Goal: Task Accomplishment & Management: Use online tool/utility

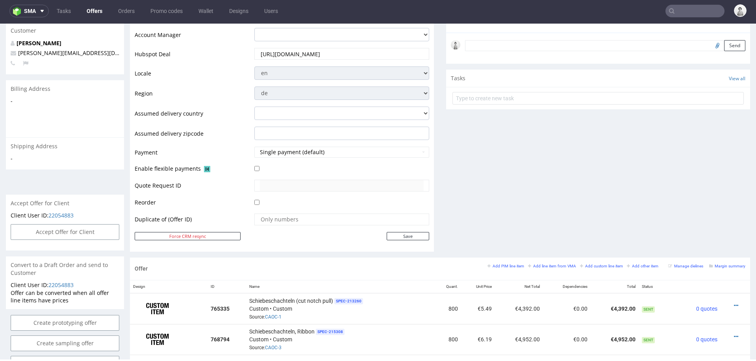
scroll to position [241, 0]
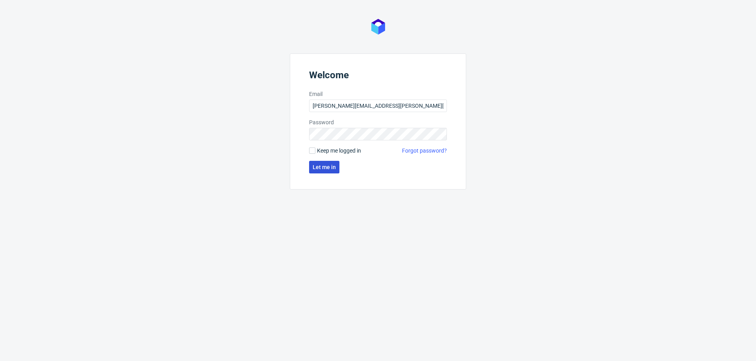
click at [314, 169] on span "Let me in" at bounding box center [324, 168] width 23 height 6
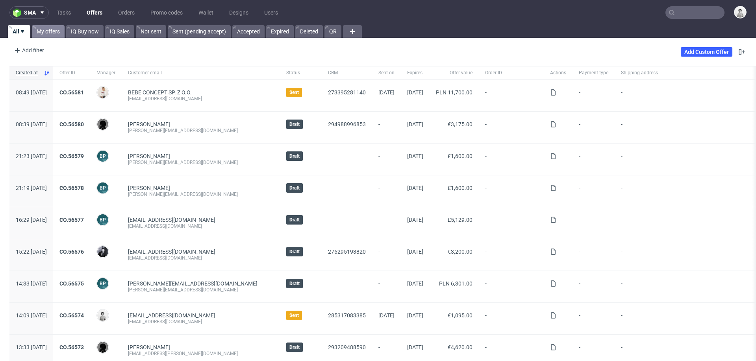
click at [50, 33] on link "My offers" at bounding box center [48, 31] width 33 height 13
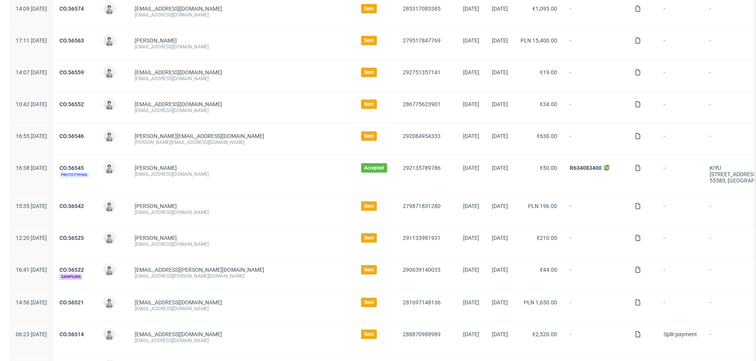
scroll to position [115, 0]
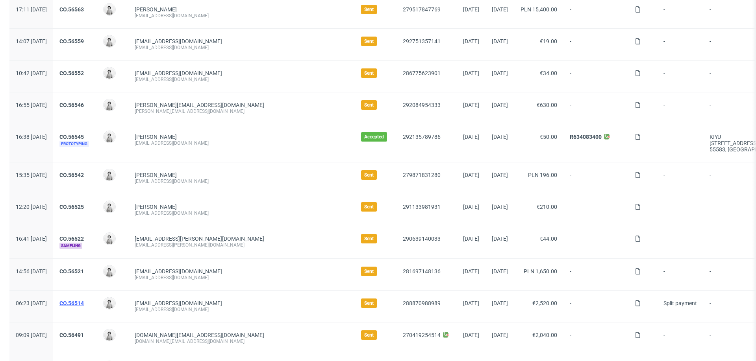
click at [84, 300] on link "CO.56514" at bounding box center [71, 303] width 24 height 6
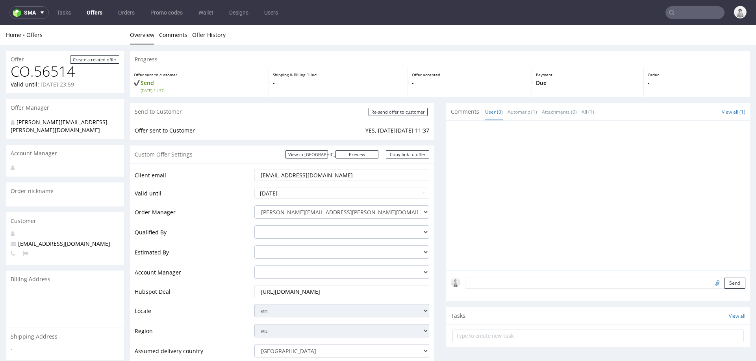
click at [331, 173] on input "[EMAIL_ADDRESS][DOMAIN_NAME]" at bounding box center [342, 175] width 164 height 11
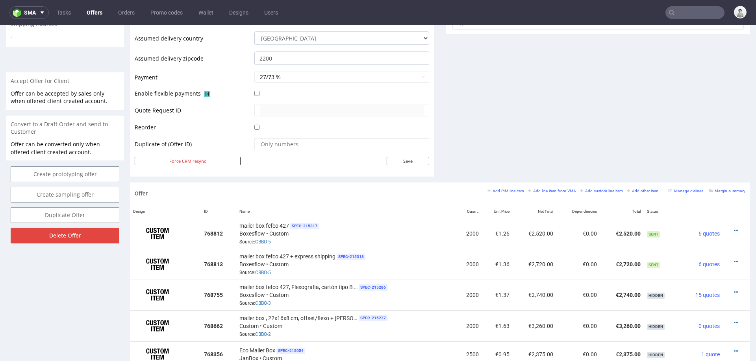
scroll to position [337, 0]
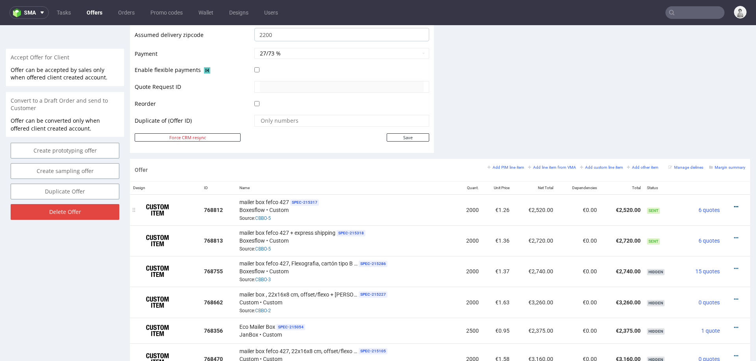
click at [734, 205] on icon at bounding box center [736, 207] width 4 height 6
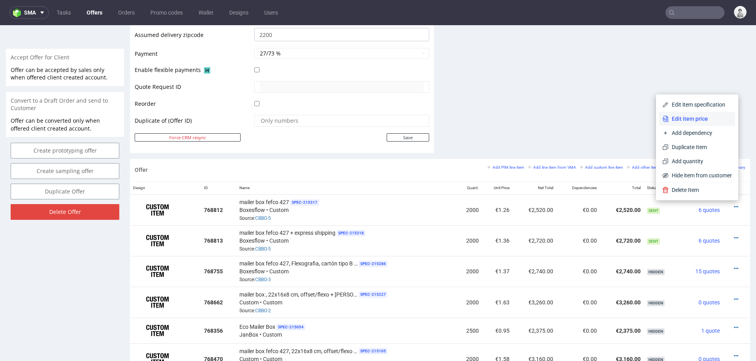
click at [707, 117] on span "Edit item price" at bounding box center [700, 119] width 63 height 8
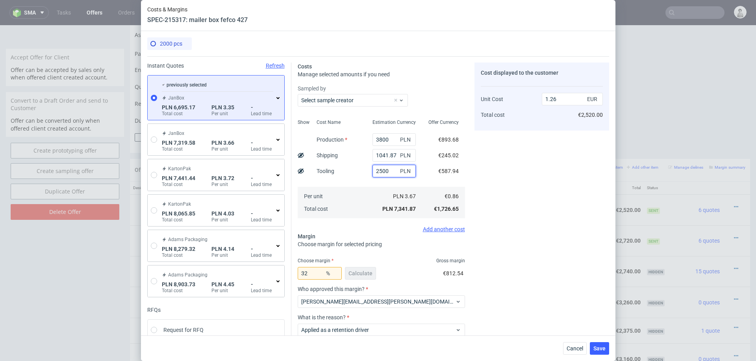
click at [387, 173] on input "2500" at bounding box center [393, 171] width 43 height 13
type input "1500"
type input "1.1"
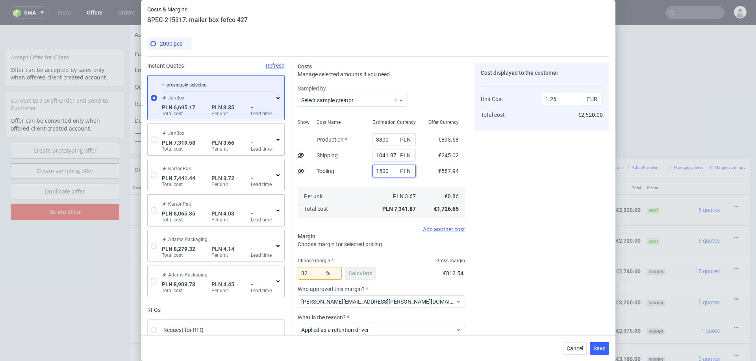
type input "1500"
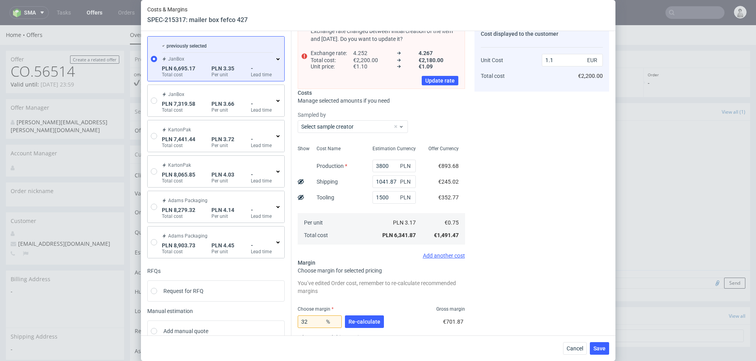
scroll to position [48, 0]
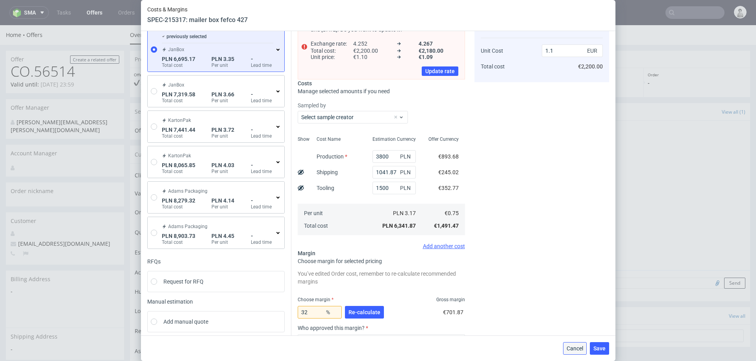
click at [565, 346] on button "Cancel" at bounding box center [575, 349] width 24 height 13
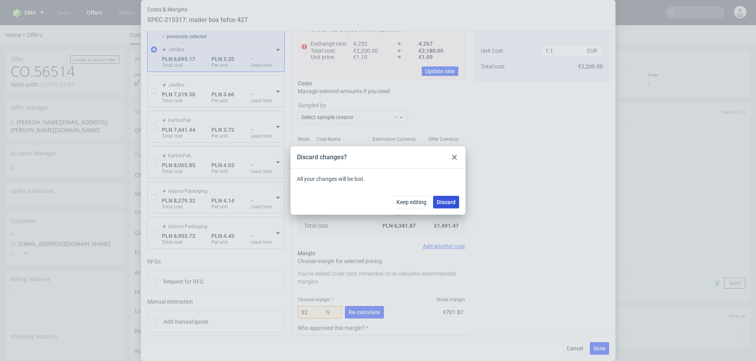
click at [443, 207] on button "Discard" at bounding box center [446, 202] width 26 height 13
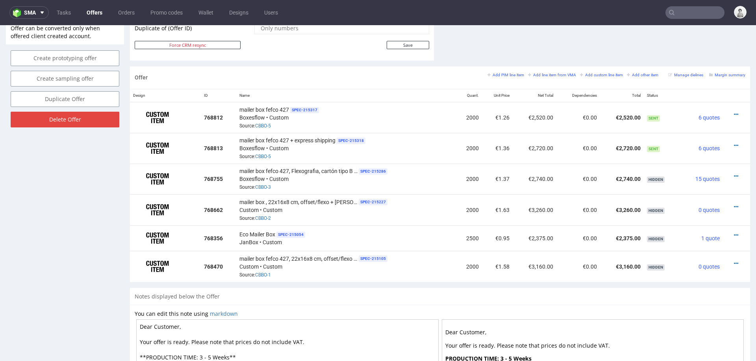
scroll to position [418, 0]
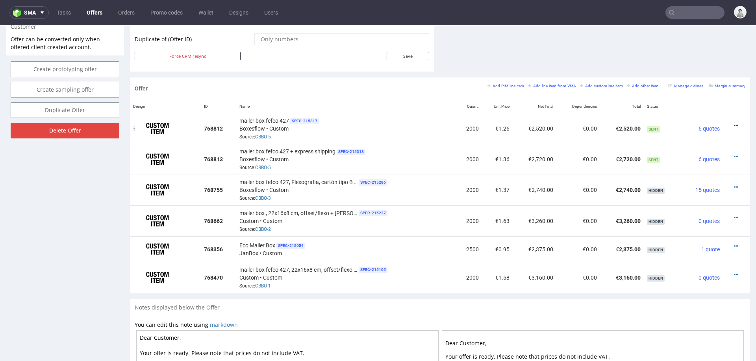
click at [734, 123] on icon at bounding box center [736, 126] width 4 height 6
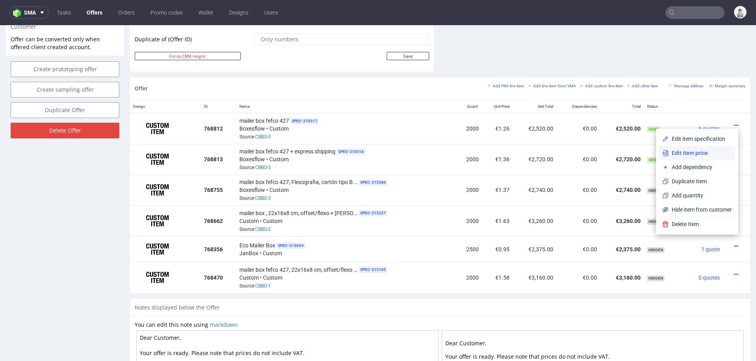
click at [694, 157] on span "Edit item price" at bounding box center [700, 153] width 63 height 8
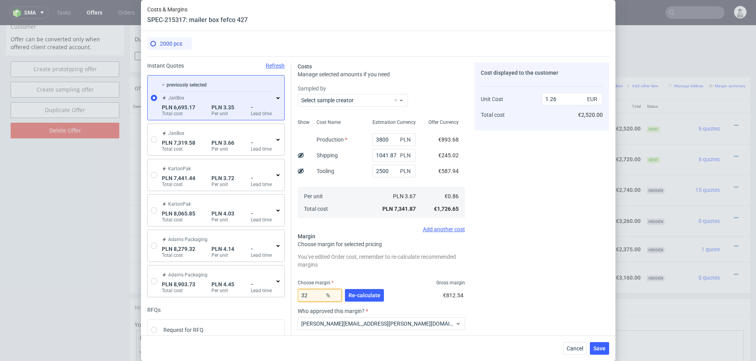
click at [316, 296] on input "32" at bounding box center [320, 295] width 44 height 13
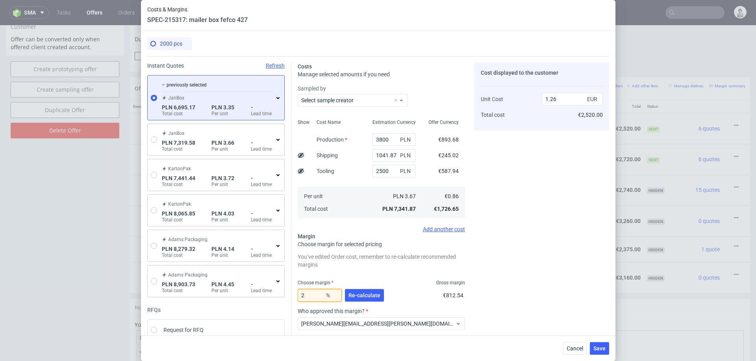
type input "20"
type input "1.07"
type input "23"
type input "1.11"
type input "23"
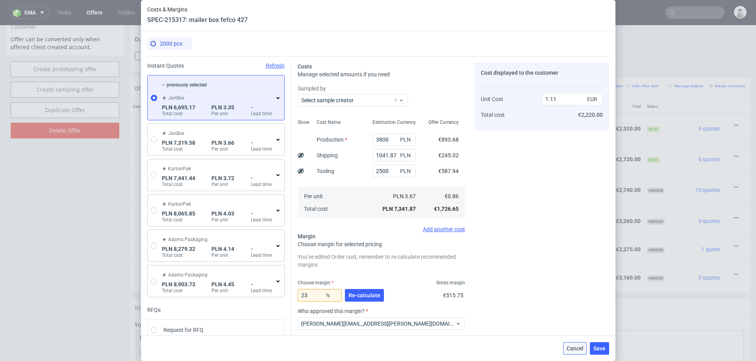
click at [582, 348] on span "Cancel" at bounding box center [575, 349] width 17 height 6
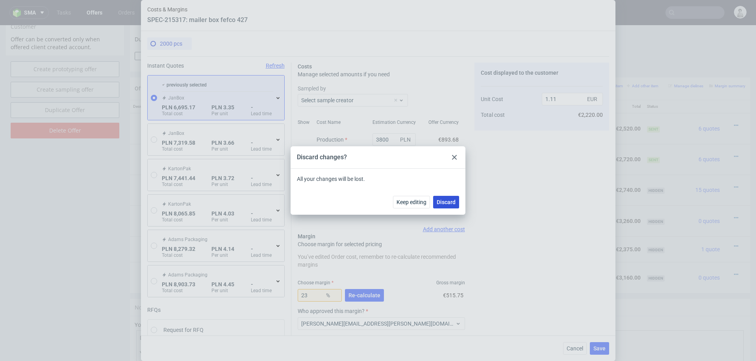
click at [454, 201] on span "Discard" at bounding box center [446, 203] width 19 height 6
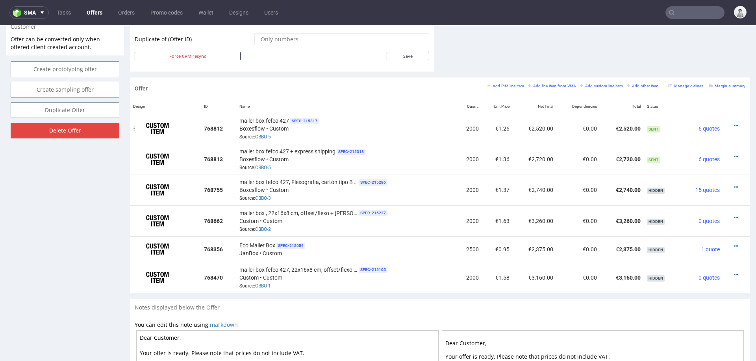
click at [726, 123] on div at bounding box center [734, 126] width 16 height 8
click at [734, 123] on icon at bounding box center [736, 126] width 4 height 6
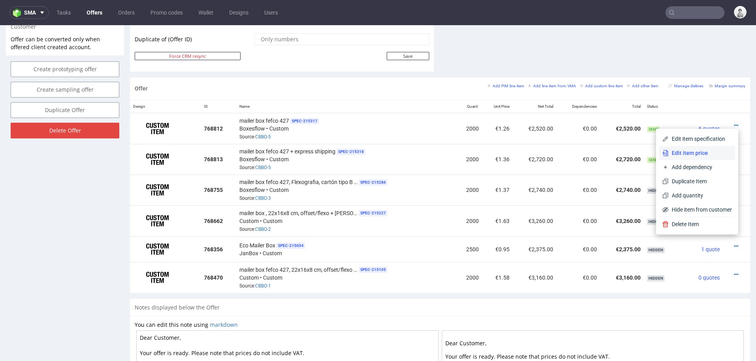
click at [704, 149] on li "Edit item price" at bounding box center [697, 153] width 76 height 14
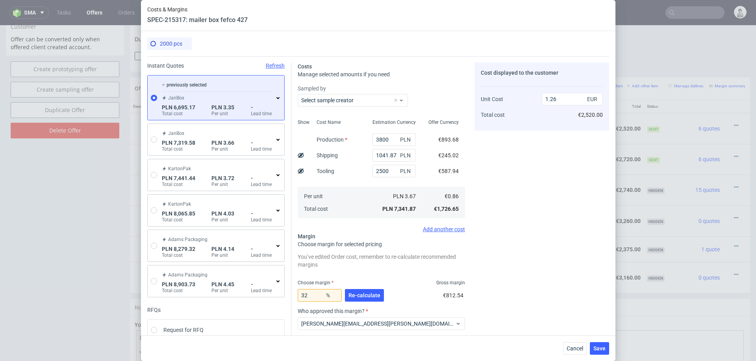
click at [278, 99] on icon at bounding box center [278, 98] width 6 height 6
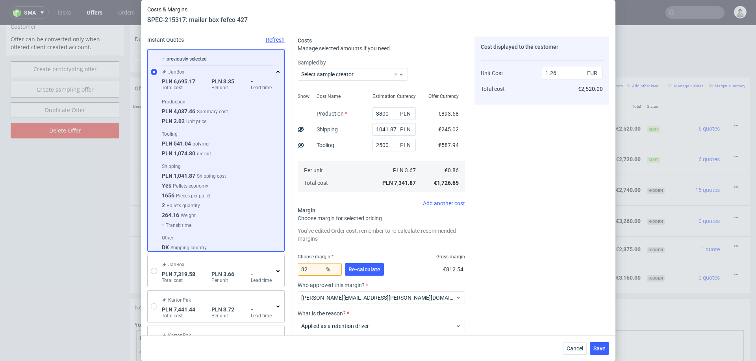
scroll to position [26, 0]
click at [383, 143] on input "2500" at bounding box center [393, 145] width 43 height 13
click at [381, 195] on div "Sampled by Select sample creator Show Cost Name Production Shipping Tooling Per…" at bounding box center [381, 132] width 167 height 148
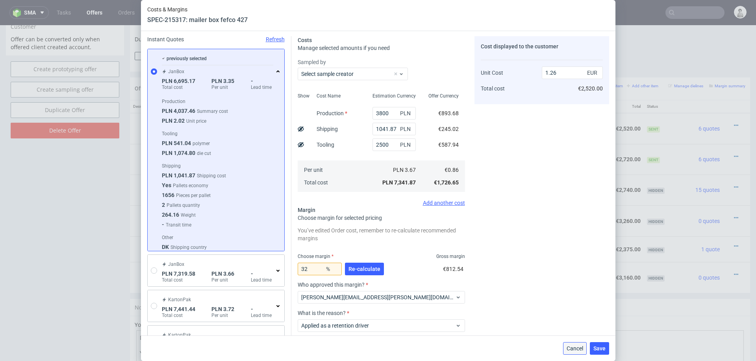
click at [569, 344] on button "Cancel" at bounding box center [575, 349] width 24 height 13
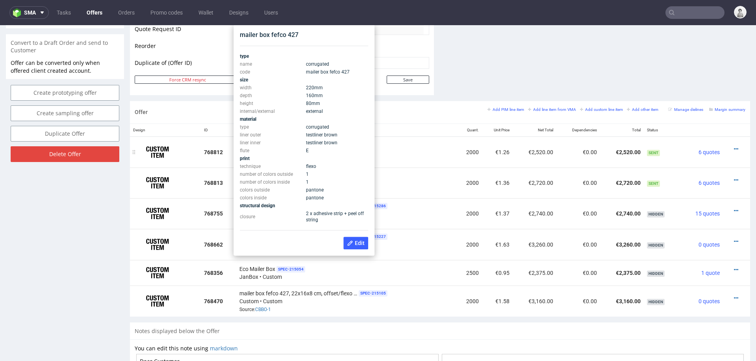
scroll to position [393, 0]
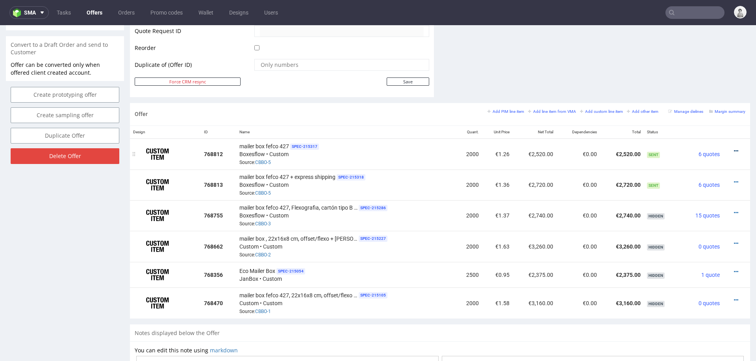
click at [734, 148] on icon at bounding box center [736, 151] width 4 height 6
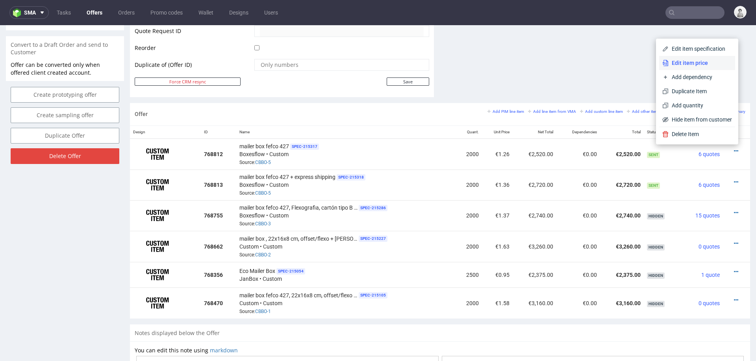
click at [698, 65] on span "Edit item price" at bounding box center [700, 63] width 63 height 8
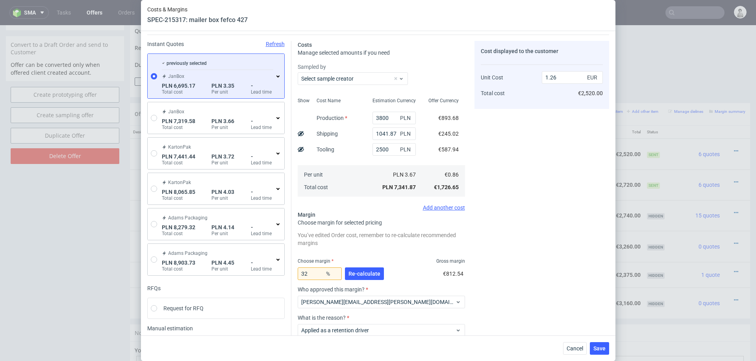
scroll to position [28, 0]
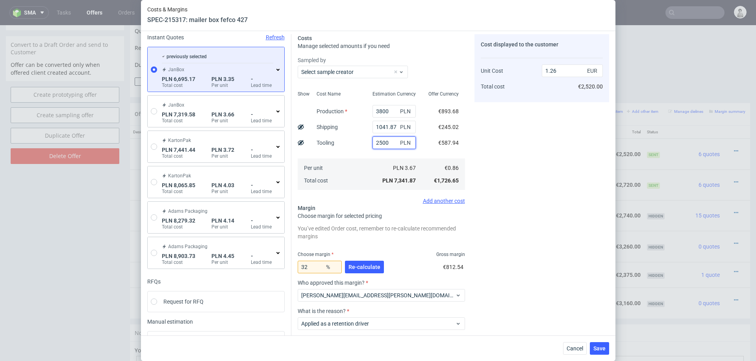
click at [384, 144] on input "2500" at bounding box center [393, 143] width 43 height 13
type input "1500"
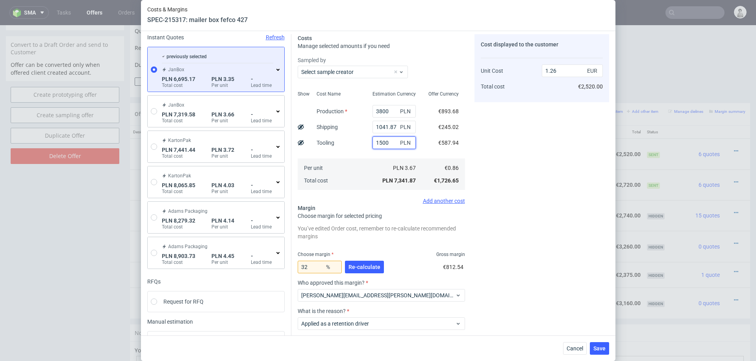
type input "1.1"
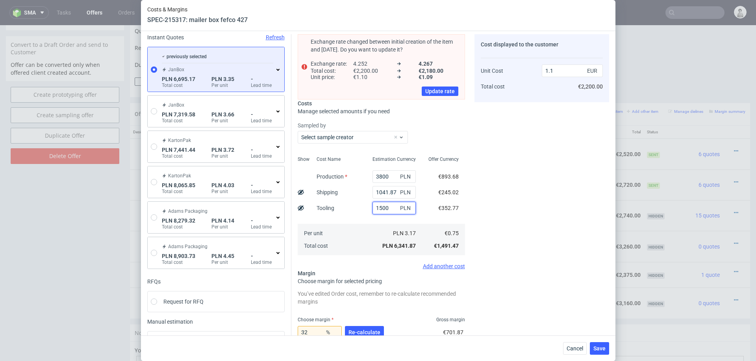
type input "1500"
click at [351, 200] on div "Cost Name Production Shipping Tooling Per unit Total cost" at bounding box center [338, 205] width 56 height 104
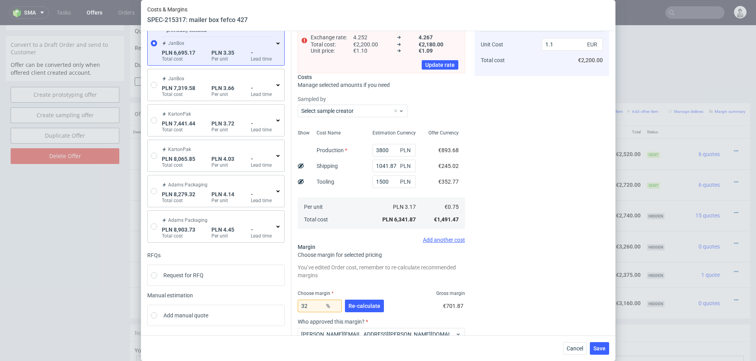
scroll to position [57, 0]
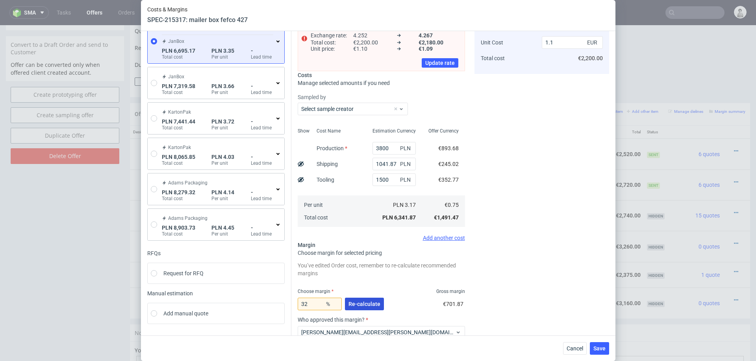
click at [357, 304] on span "Re-calculate" at bounding box center [364, 305] width 32 height 6
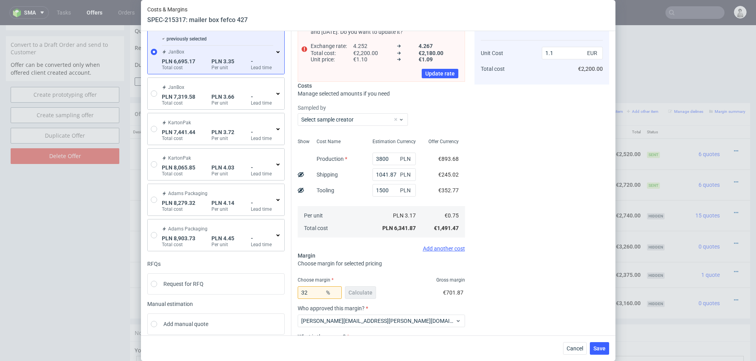
scroll to position [53, 0]
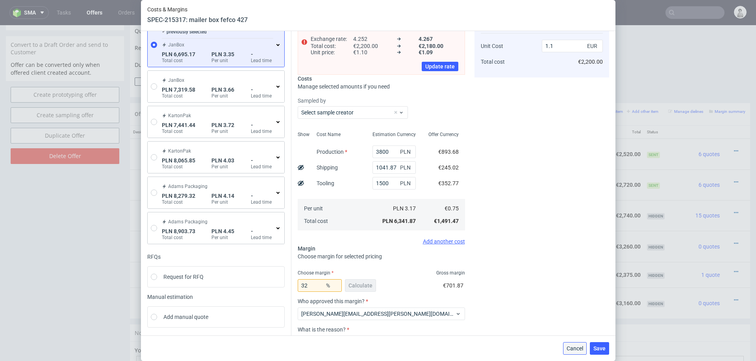
click at [579, 351] on span "Cancel" at bounding box center [575, 349] width 17 height 6
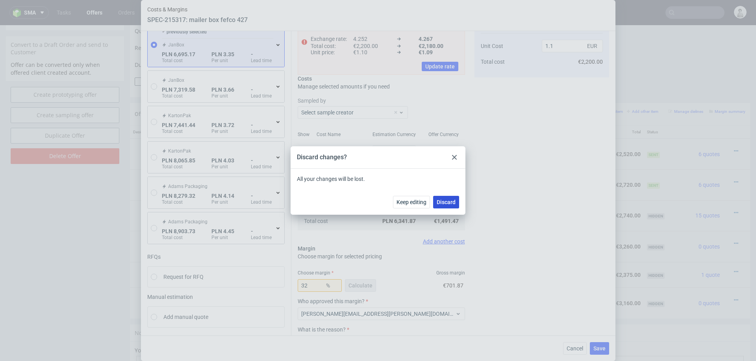
click at [450, 203] on span "Discard" at bounding box center [446, 203] width 19 height 6
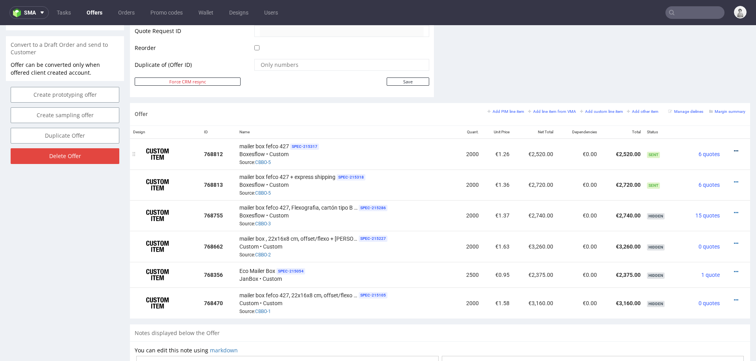
click at [734, 149] on icon at bounding box center [736, 151] width 4 height 6
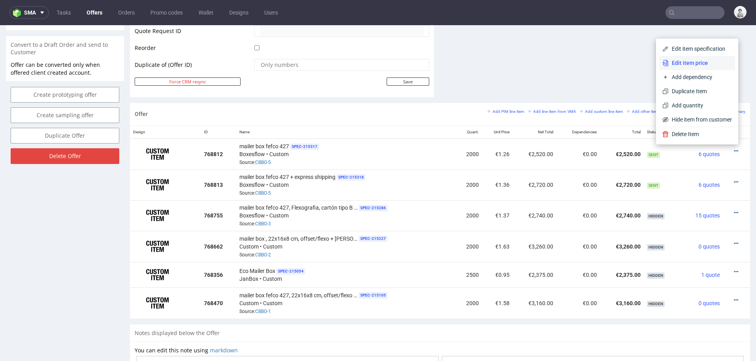
click at [690, 61] on span "Edit item price" at bounding box center [700, 63] width 63 height 8
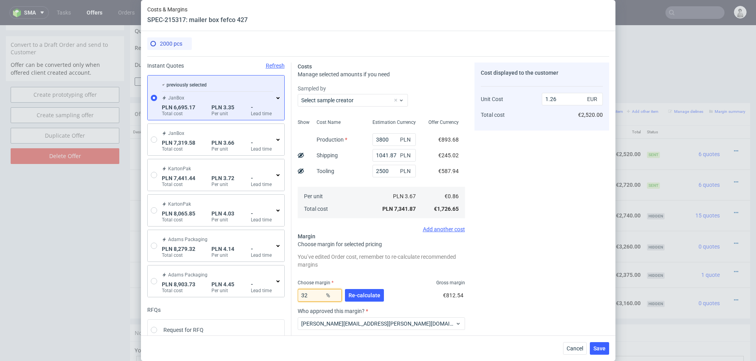
click at [317, 293] on input "32" at bounding box center [320, 295] width 44 height 13
type input "30"
type input "1.23"
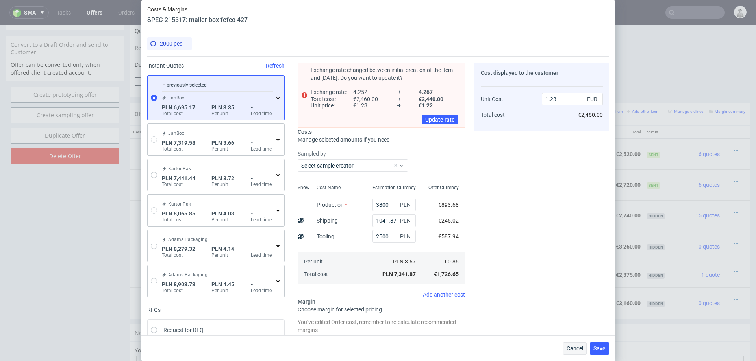
type input "30"
click at [575, 352] on span "Cancel" at bounding box center [575, 349] width 17 height 6
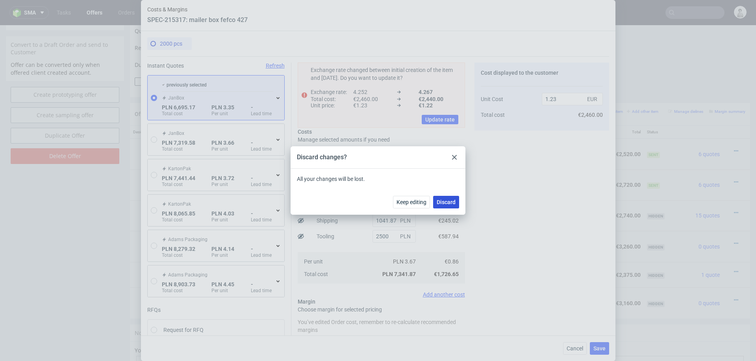
click at [437, 203] on span "Discard" at bounding box center [446, 203] width 19 height 6
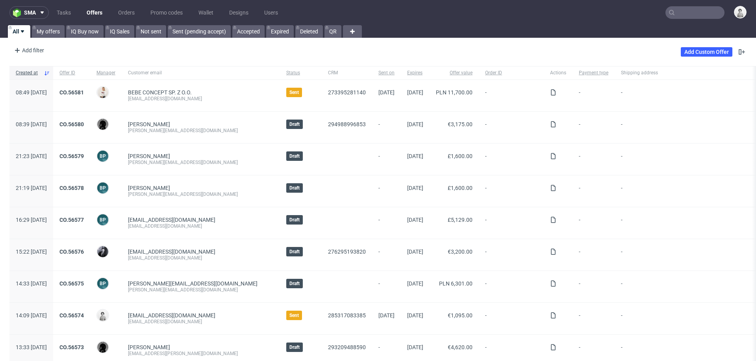
click at [696, 10] on input "text" at bounding box center [694, 12] width 59 height 13
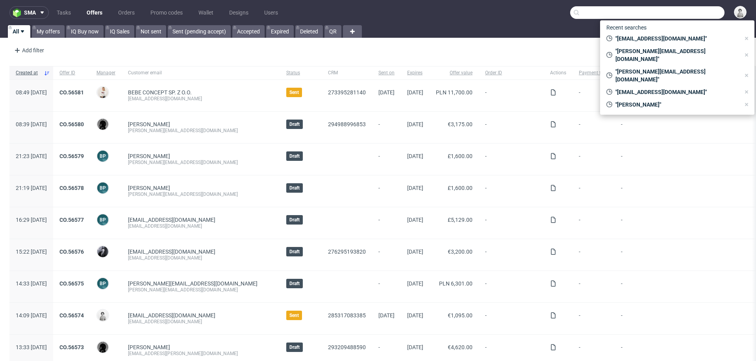
paste input "[EMAIL_ADDRESS][DOMAIN_NAME]"
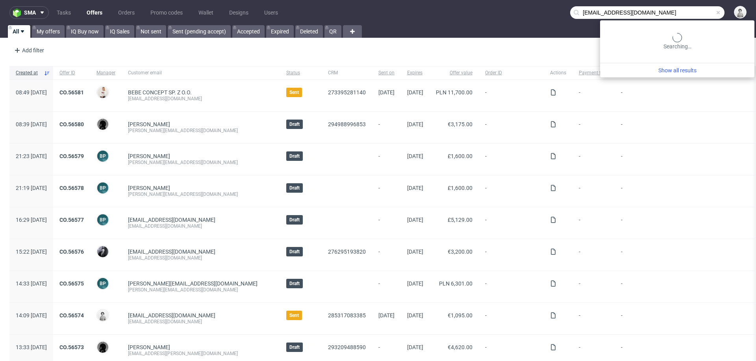
type input "hello@komunacoffee.com"
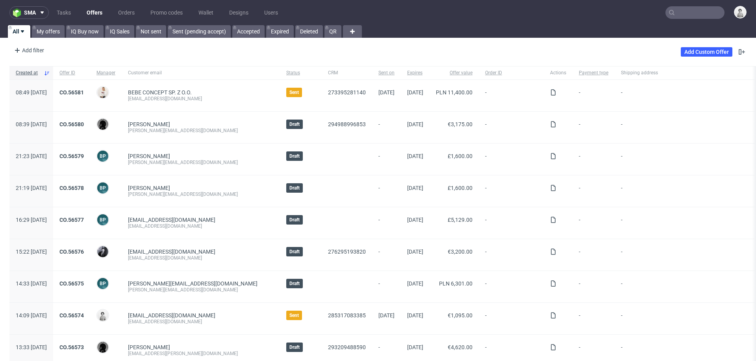
click at [680, 9] on input "text" at bounding box center [694, 12] width 59 height 13
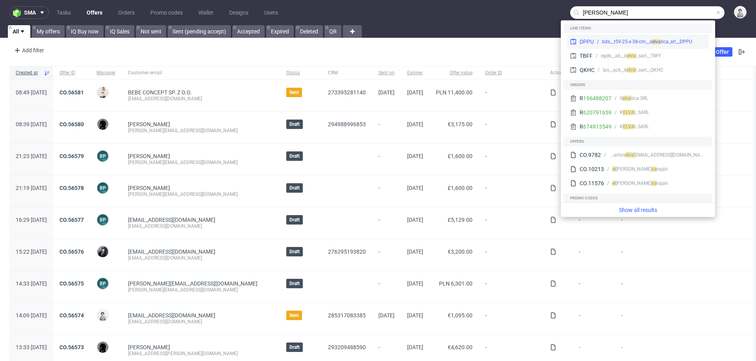
type input "elva"
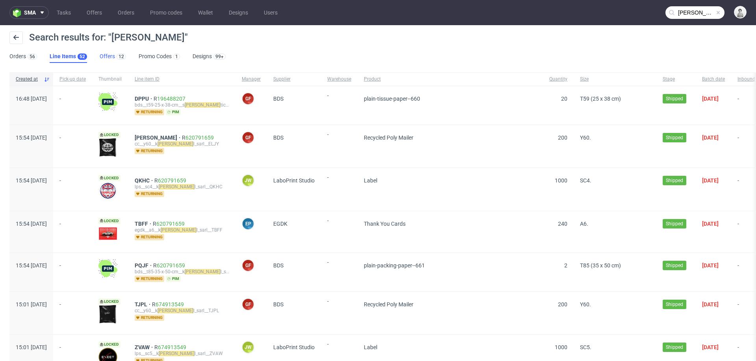
click at [102, 58] on link "Offers 12" at bounding box center [113, 56] width 26 height 13
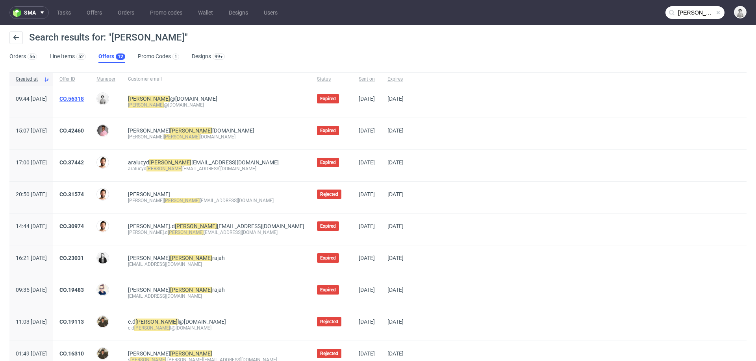
click at [84, 97] on link "CO.56318" at bounding box center [71, 99] width 24 height 6
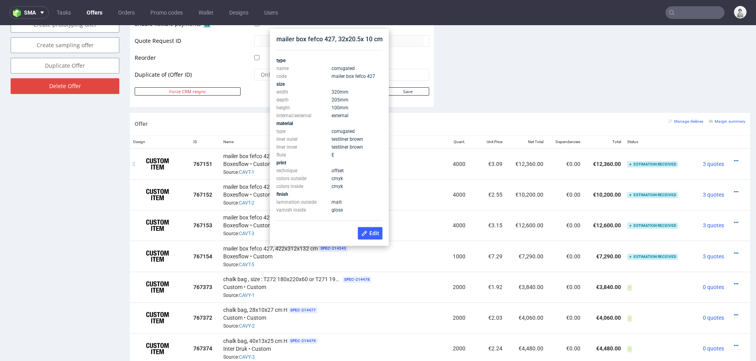
scroll to position [398, 0]
click at [428, 163] on div "mailer box fefco 427, 32x20.5x 10 cm SPEC- 214340 Boxesflow • Custom Source: CA…" at bounding box center [329, 164] width 213 height 24
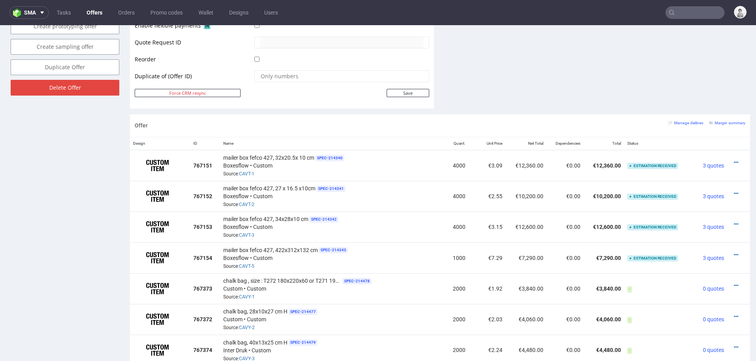
scroll to position [395, 0]
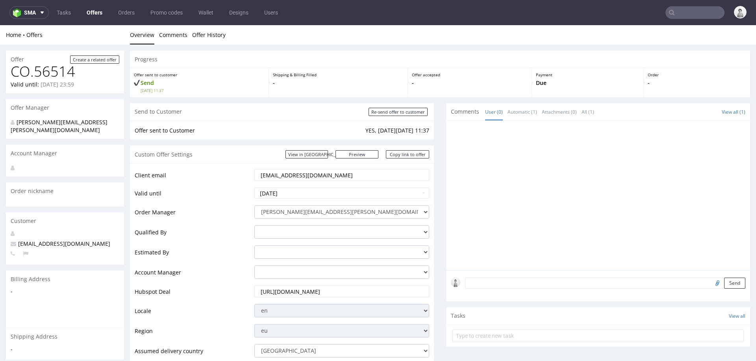
scroll to position [393, 0]
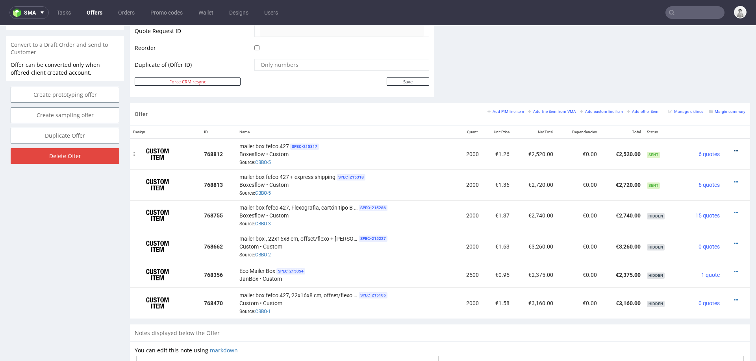
click at [734, 148] on icon at bounding box center [736, 151] width 4 height 6
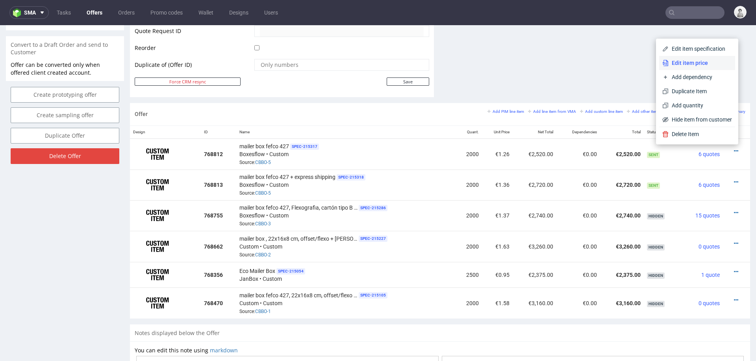
click at [680, 60] on span "Edit item price" at bounding box center [700, 63] width 63 height 8
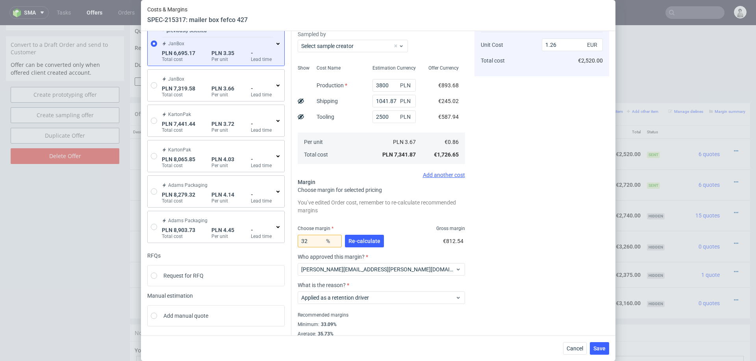
scroll to position [71, 0]
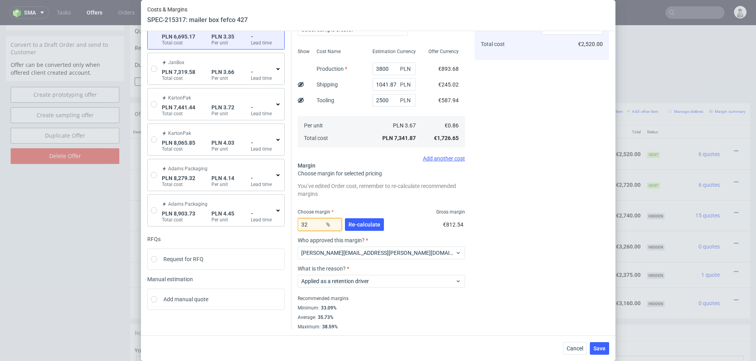
click at [313, 222] on input "32" at bounding box center [320, 225] width 44 height 13
type input "3"
type input "29"
type input "1.21"
click at [433, 234] on div "29 % Re-calculate €705.25" at bounding box center [381, 226] width 167 height 22
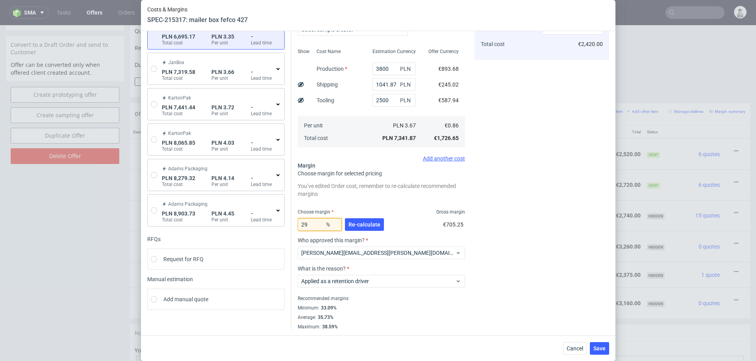
click at [313, 223] on input "29" at bounding box center [320, 225] width 44 height 13
type input "28"
type input "1.19"
type input "25"
type input "1.14"
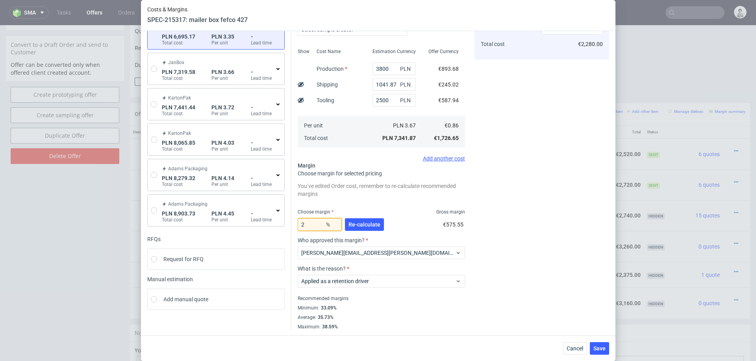
type input "26"
type input "1.16"
type input "26"
click at [488, 224] on div "Cost displayed to the customer Unit Cost Total cost 1.16 EUR €2,320.00" at bounding box center [541, 161] width 135 height 339
click at [573, 346] on span "Cancel" at bounding box center [575, 349] width 17 height 6
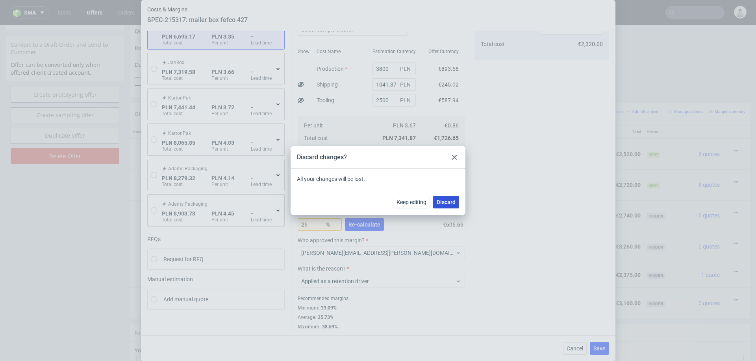
click at [447, 204] on span "Discard" at bounding box center [446, 203] width 19 height 6
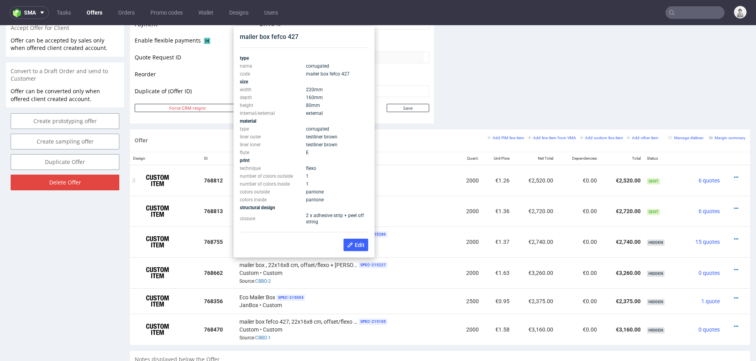
scroll to position [363, 0]
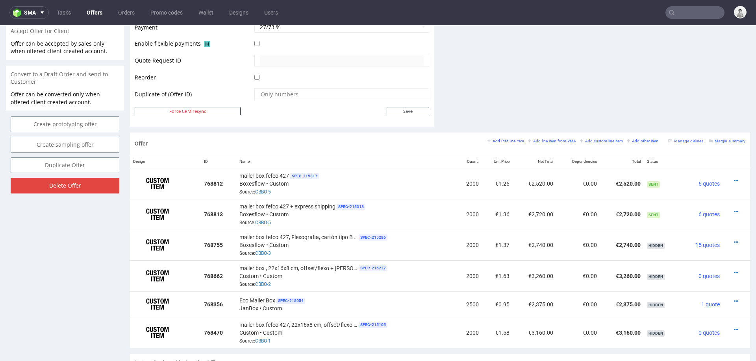
click at [513, 139] on small "Add PIM line item" at bounding box center [505, 141] width 37 height 4
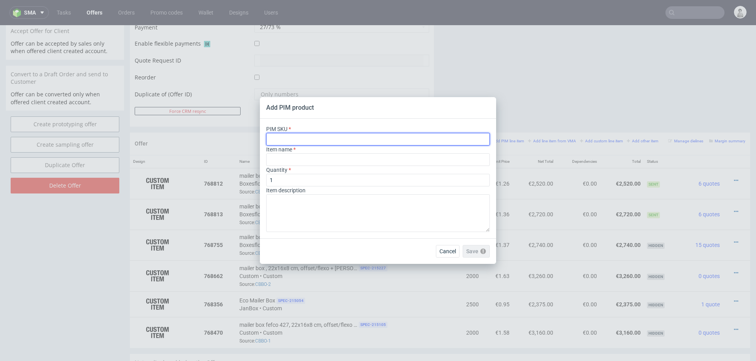
click at [405, 140] on input "text" at bounding box center [378, 139] width 224 height 13
paste input "box--mailer-box-white-ink--45--cardboard-natural--print-monochrome-white-with-p…"
type input "box--mailer-box-white-ink--45--cardboard-natural--print-monochrome-white-with-p…"
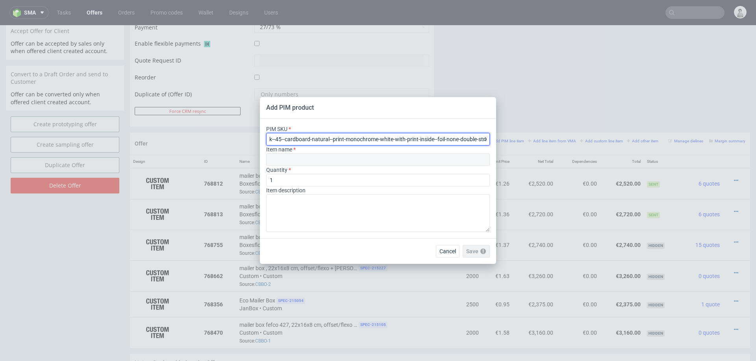
type input "Wit op kraft verzenddozen"
type input "box--mailer-box-white-ink--45--cardboard-natural--print-monochrome-white-with-p…"
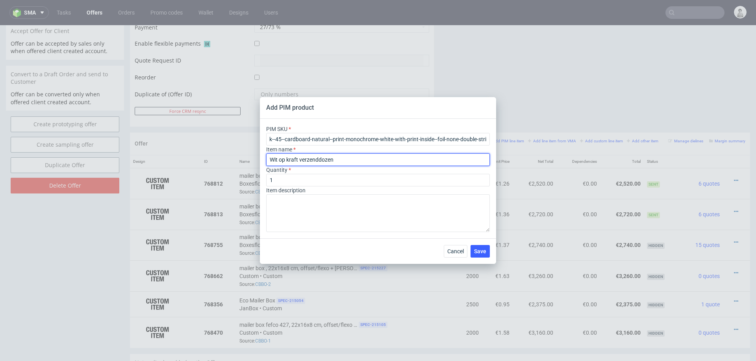
click at [363, 159] on input "Wit op kraft verzenddozen" at bounding box center [378, 160] width 224 height 13
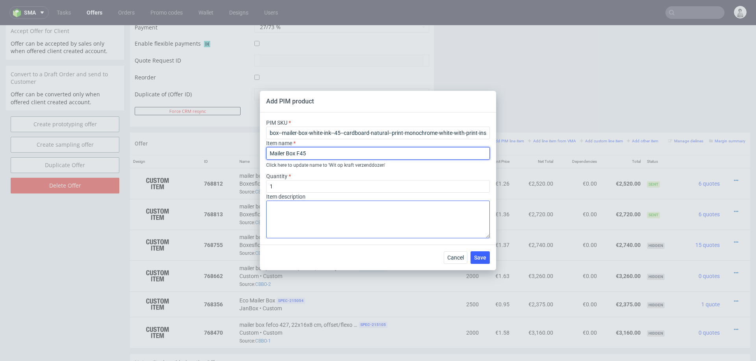
type input "Mailer Box F45"
click at [297, 217] on textarea at bounding box center [378, 220] width 224 height 38
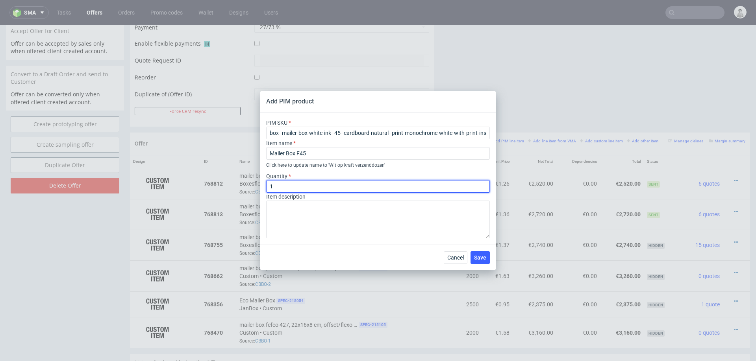
click at [306, 186] on input "1" at bounding box center [378, 186] width 224 height 13
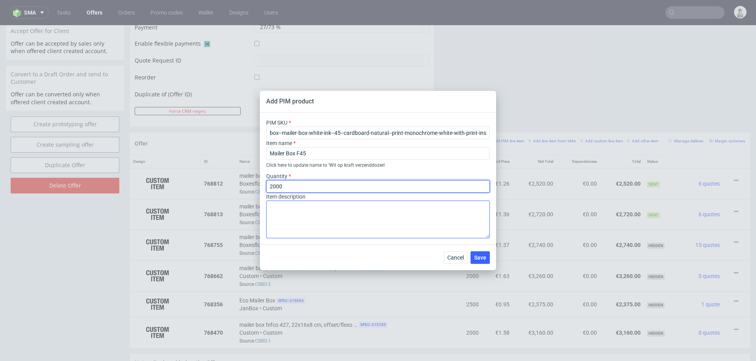
type input "2000"
click at [293, 207] on textarea at bounding box center [378, 220] width 224 height 38
type textarea "W"
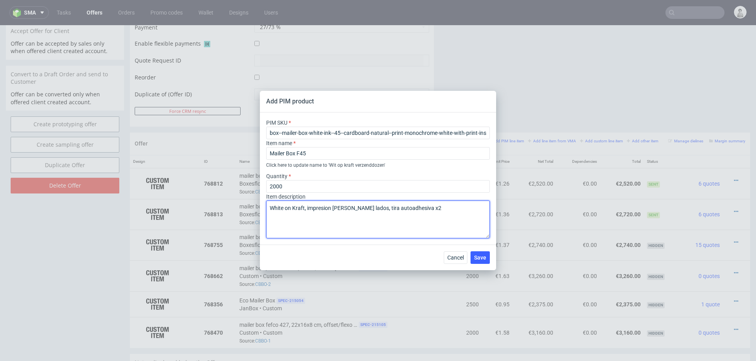
click at [316, 208] on textarea "White on Kraft, impresion de ambos lados, tira autoadhesiva x2" at bounding box center [378, 220] width 224 height 38
click at [309, 208] on textarea "White on Kraft, impresión de ambos lados, tira autoadhesiva x2" at bounding box center [378, 220] width 224 height 38
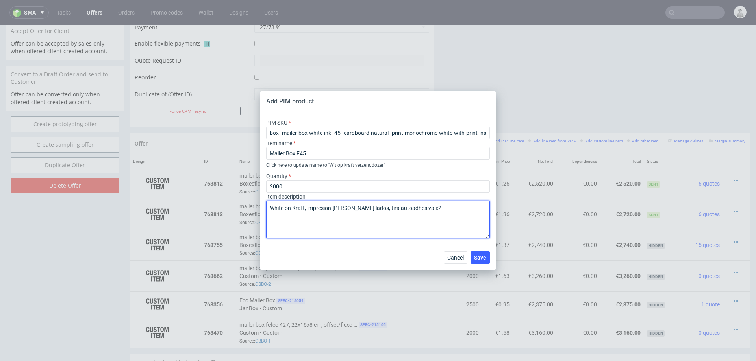
click at [309, 208] on textarea "White on Kraft, impresión de ambos lados, tira autoadhesiva x2" at bounding box center [378, 220] width 224 height 38
paste textarea "impresión en ambos lados, con 2 tiras autoadhesivas"
click at [272, 205] on textarea "impresión en ambos lados, con 2 tiras autoadhesivas" at bounding box center [378, 220] width 224 height 38
type textarea "White on Kraft , impresión en ambos lados, con 2 tiras autoadhesivas"
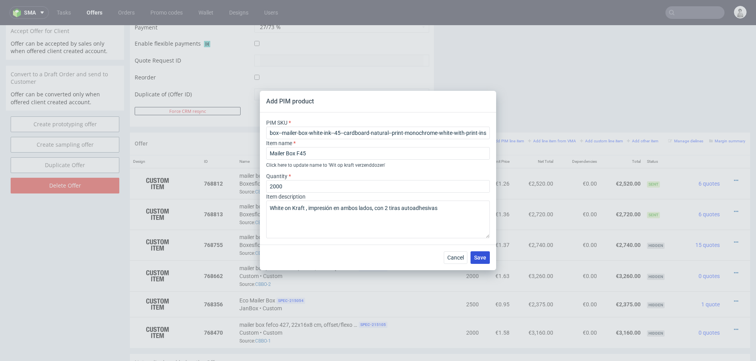
click at [483, 257] on span "Save" at bounding box center [480, 258] width 12 height 6
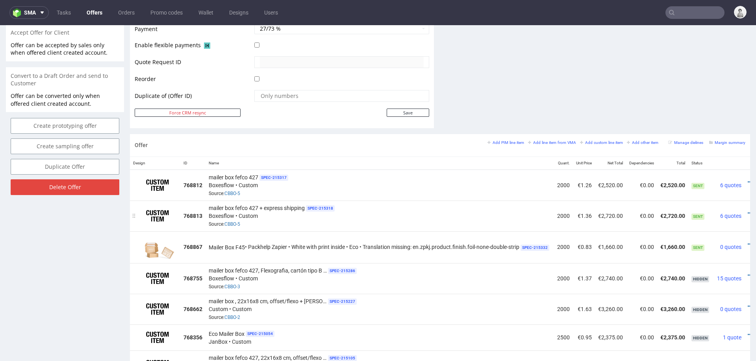
scroll to position [0, 26]
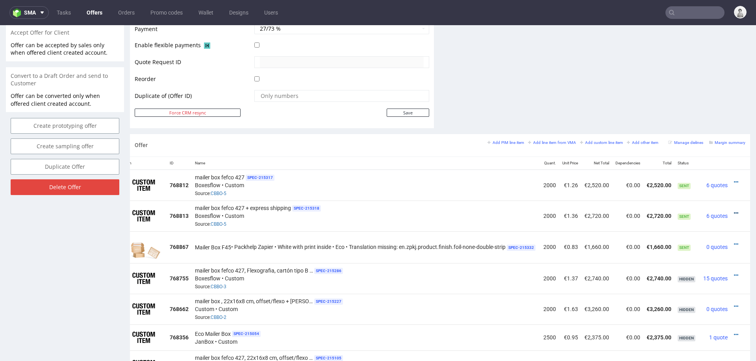
click at [734, 211] on icon at bounding box center [736, 214] width 4 height 6
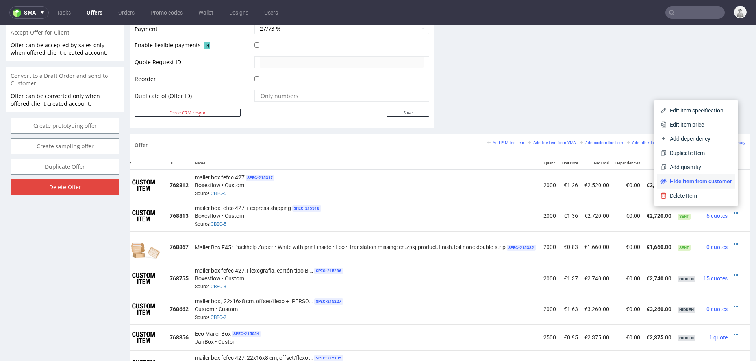
click at [711, 176] on li "Hide item from customer" at bounding box center [696, 181] width 78 height 14
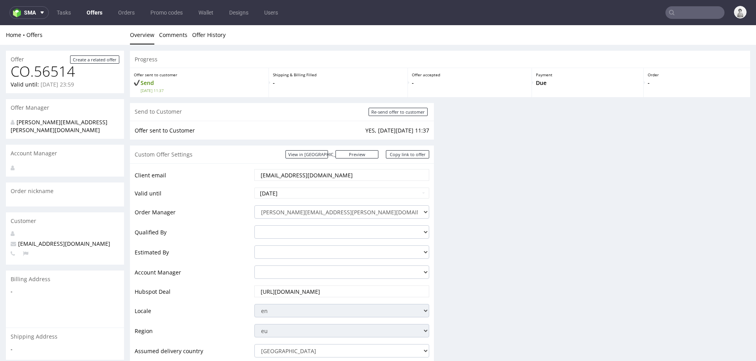
scroll to position [0, 0]
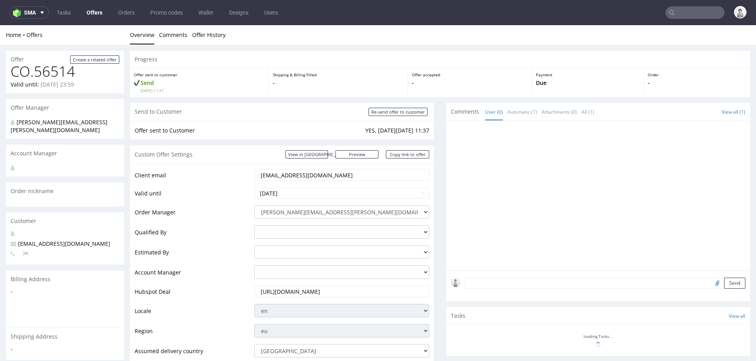
click at [726, 179] on div at bounding box center [600, 198] width 299 height 145
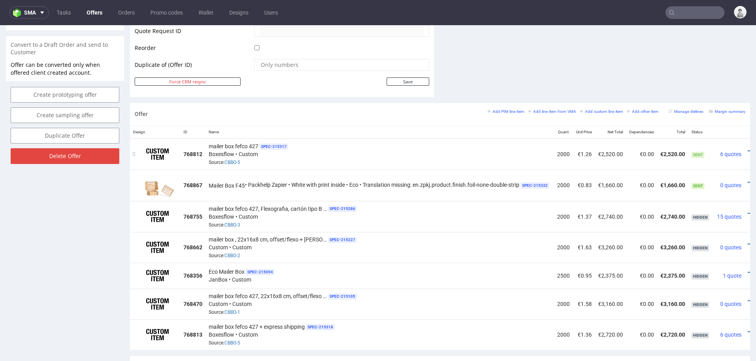
scroll to position [0, 26]
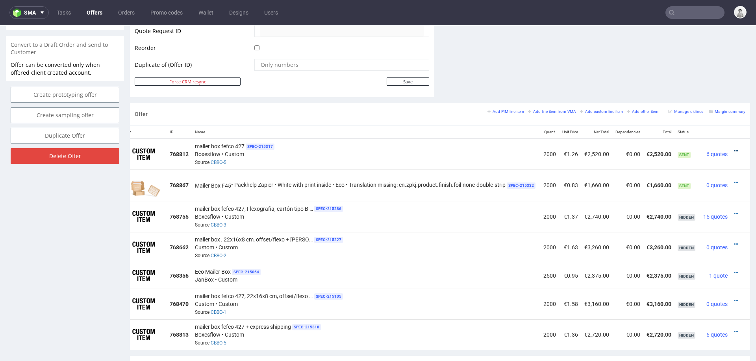
click at [734, 148] on icon at bounding box center [736, 151] width 4 height 6
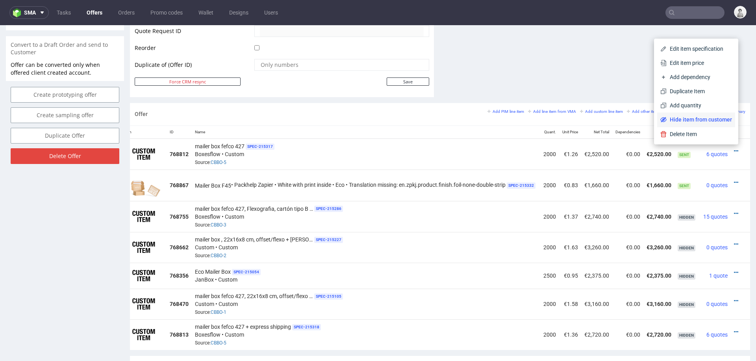
click at [713, 123] on span "Hide item from customer" at bounding box center [699, 120] width 65 height 8
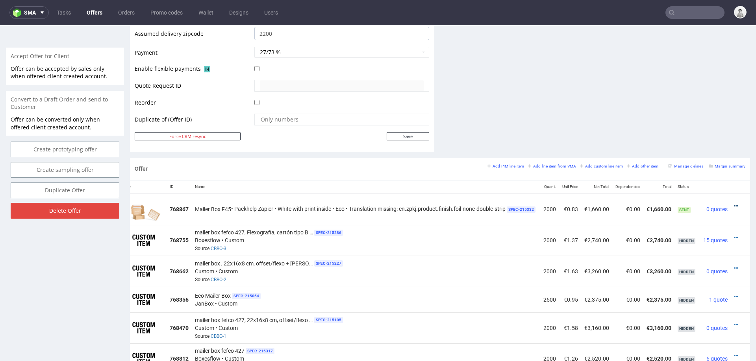
click at [734, 204] on icon at bounding box center [736, 207] width 4 height 6
click at [700, 131] on span "Edit item price" at bounding box center [700, 133] width 63 height 8
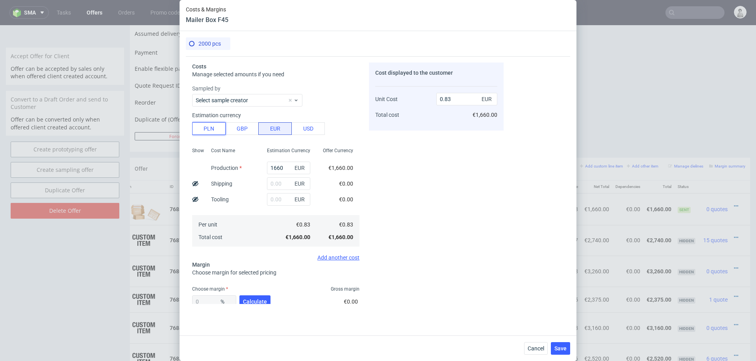
click at [207, 128] on button "PLN" at bounding box center [208, 128] width 33 height 13
type input "0.19"
click at [287, 169] on input "1660" at bounding box center [288, 168] width 43 height 13
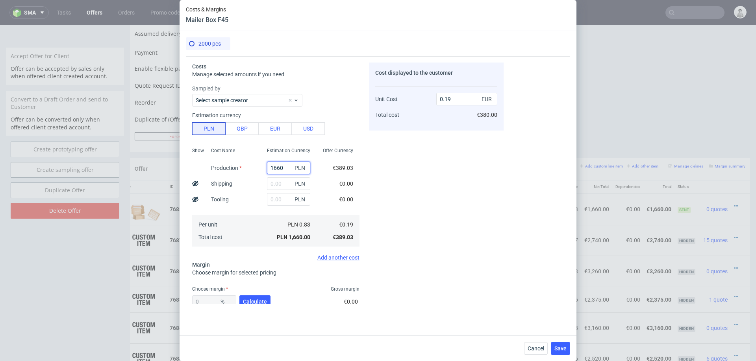
click at [287, 169] on input "1660" at bounding box center [288, 168] width 43 height 13
type input "36"
type input "0"
type input "3600"
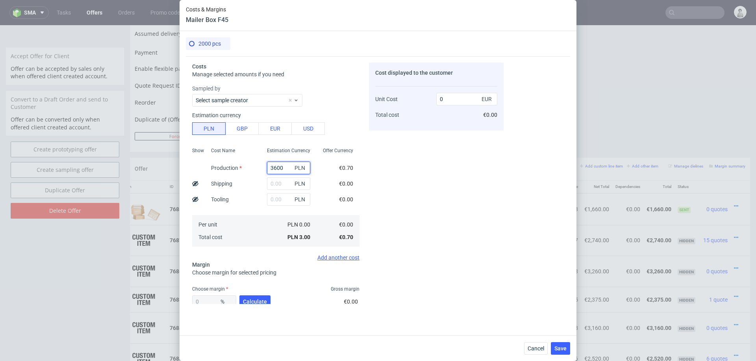
type input "0.42"
type input "3600"
click at [227, 215] on div "Cost Name Production Shipping Tooling Per unit Total cost" at bounding box center [233, 197] width 56 height 104
click at [278, 183] on input "text" at bounding box center [288, 184] width 43 height 13
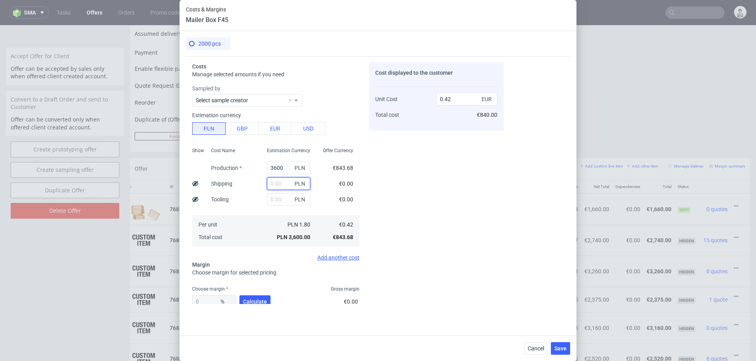
click at [278, 183] on input "text" at bounding box center [288, 184] width 43 height 13
type input "82"
type input "0.43"
type input "820"
type input "0.52"
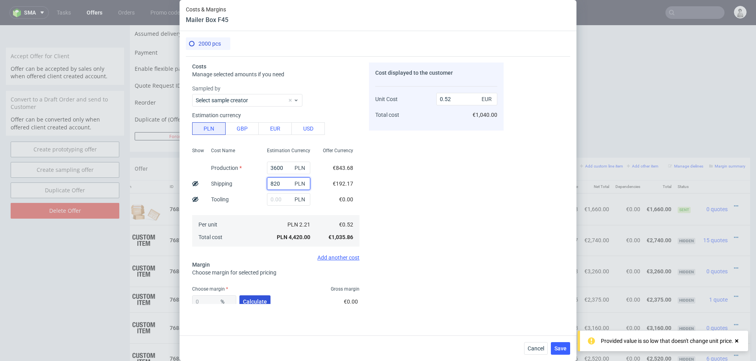
type input "820"
click at [247, 303] on span "Calculate" at bounding box center [255, 302] width 24 height 6
type input "39.11"
type input "0.85"
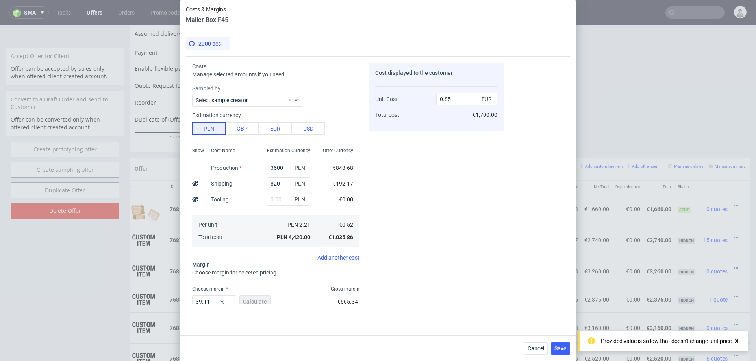
scroll to position [46, 0]
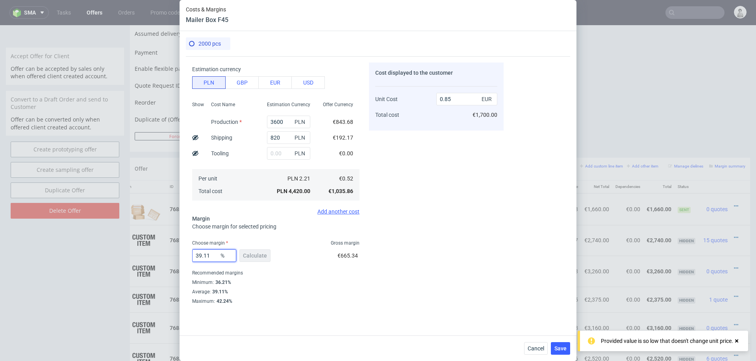
click at [206, 251] on input "39.11" at bounding box center [214, 256] width 44 height 13
type input "37"
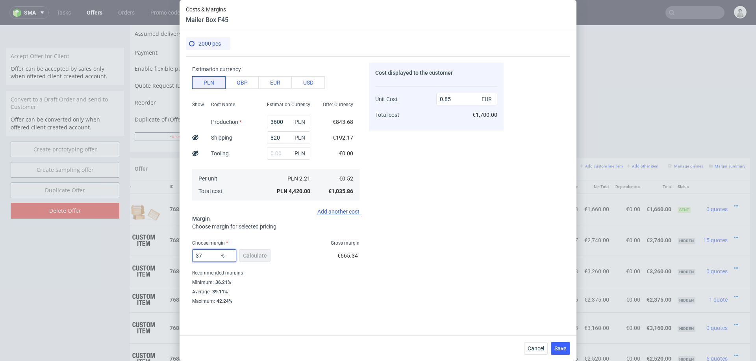
type input "0.83"
click at [220, 256] on span "%" at bounding box center [227, 255] width 16 height 11
click at [204, 254] on input "37" at bounding box center [214, 256] width 44 height 13
type input "36"
type input "0.81"
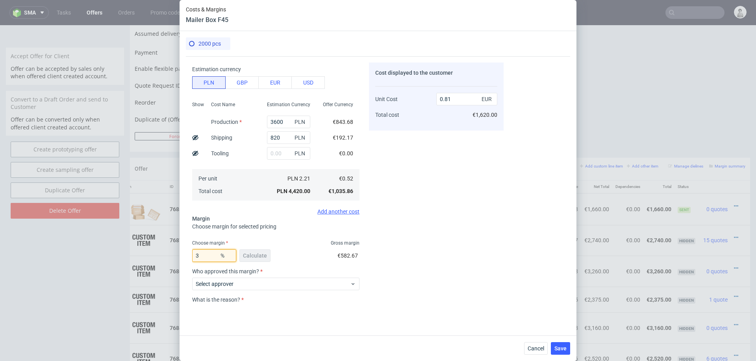
type input "37"
type input "0.83"
type input "36"
type input "0.81"
type input "36"
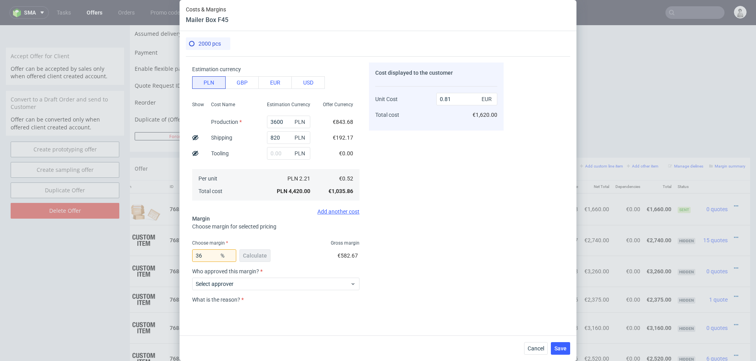
click at [432, 230] on div "Cost displayed to the customer Unit Cost Total cost 0.81 EUR €1,620.00" at bounding box center [436, 184] width 135 height 242
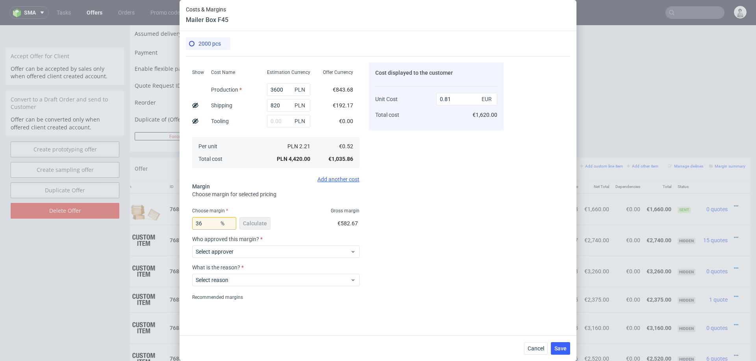
scroll to position [103, 0]
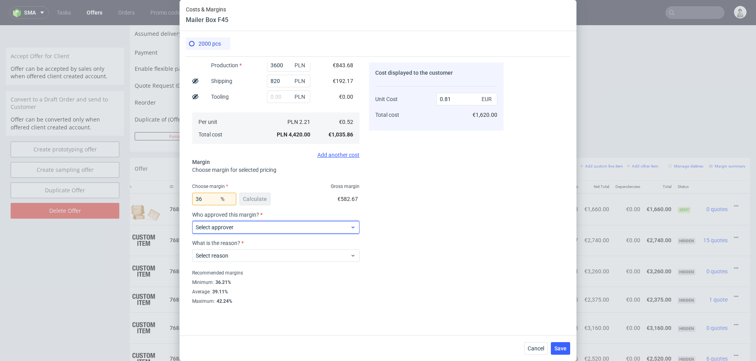
click at [270, 224] on span "Select approver" at bounding box center [273, 228] width 154 height 8
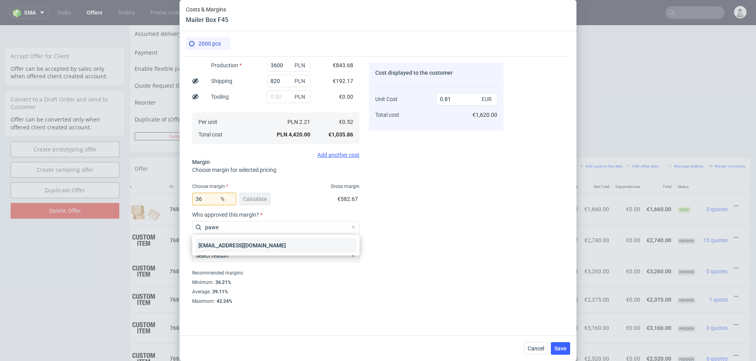
type input "pawe"
click at [242, 242] on div "pawel.grygierczyk@packhelp.com" at bounding box center [275, 246] width 161 height 14
click at [242, 242] on label "What is the reason?" at bounding box center [275, 243] width 167 height 6
click at [240, 259] on span "Select reason" at bounding box center [273, 256] width 154 height 8
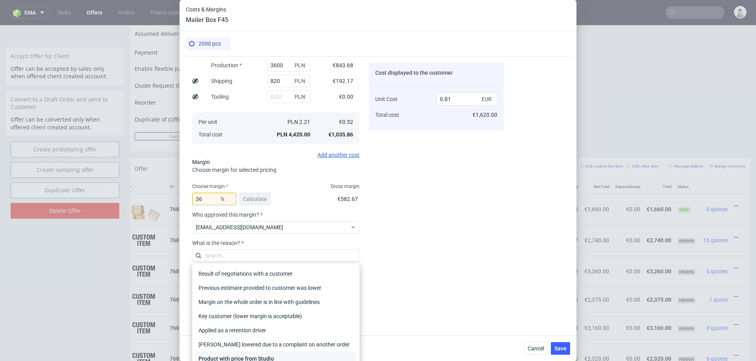
click at [236, 354] on div "Product with price from Studio" at bounding box center [275, 359] width 161 height 14
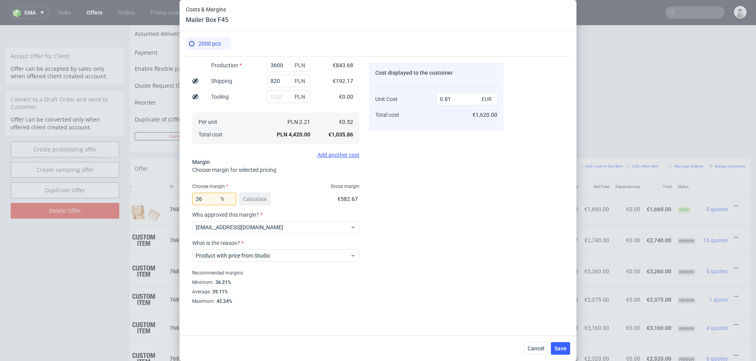
click at [236, 354] on div "Cancel Save" at bounding box center [378, 349] width 397 height 26
click at [556, 353] on button "Save" at bounding box center [560, 349] width 19 height 13
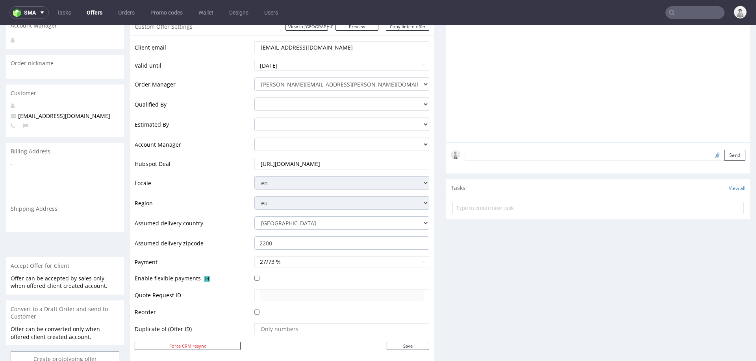
scroll to position [93, 0]
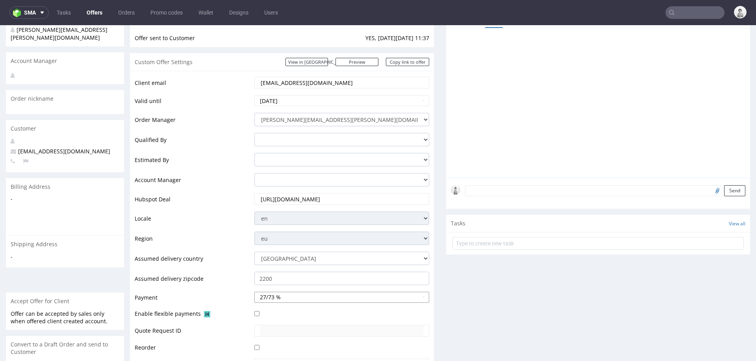
click at [319, 295] on button "27/73 %" at bounding box center [341, 297] width 175 height 11
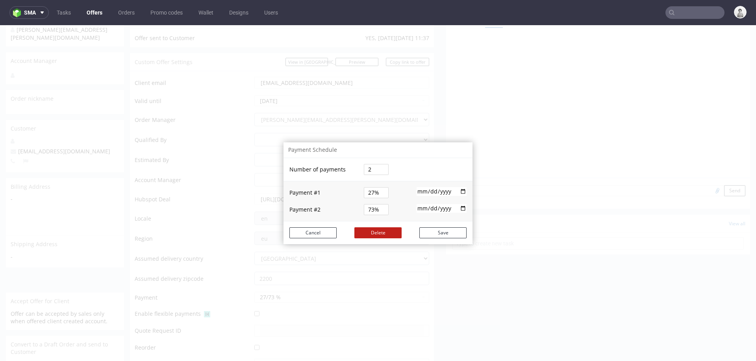
click at [370, 236] on button "Delete" at bounding box center [377, 233] width 47 height 11
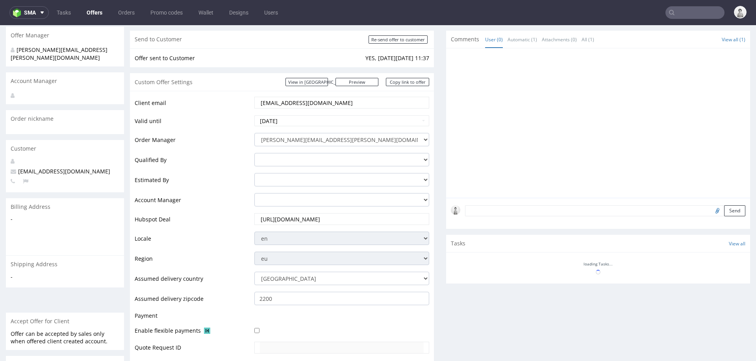
scroll to position [0, 0]
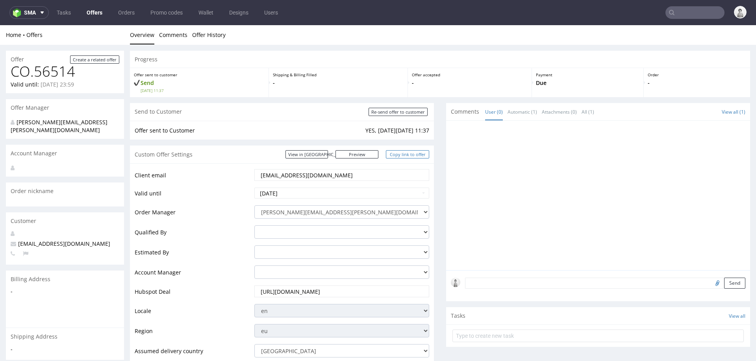
click at [403, 154] on link "Copy link to offer" at bounding box center [407, 154] width 43 height 8
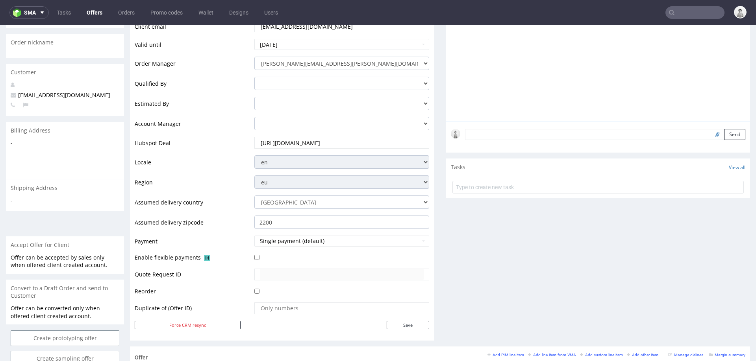
scroll to position [40, 0]
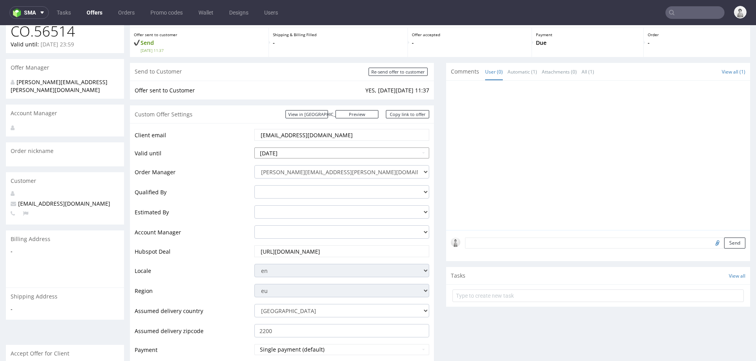
click at [337, 154] on input "2025-08-30" at bounding box center [341, 153] width 175 height 11
click at [241, 72] on div "Send to Customer Re-send offer to customer" at bounding box center [282, 72] width 304 height 18
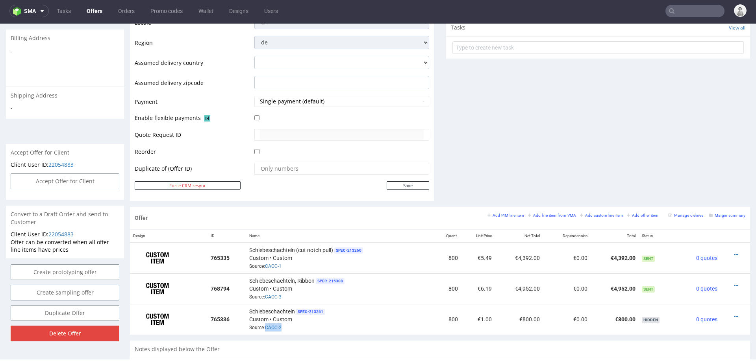
scroll to position [292, 0]
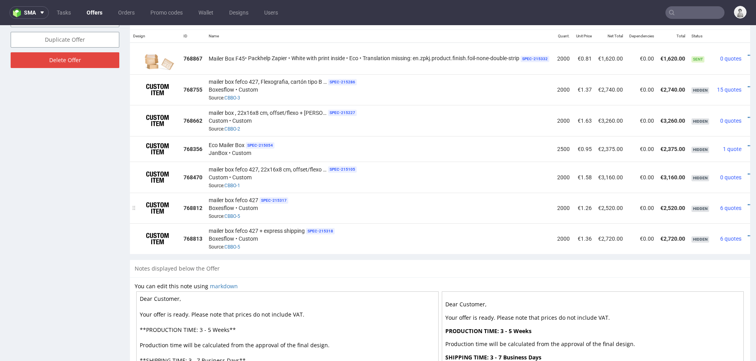
scroll to position [459, 0]
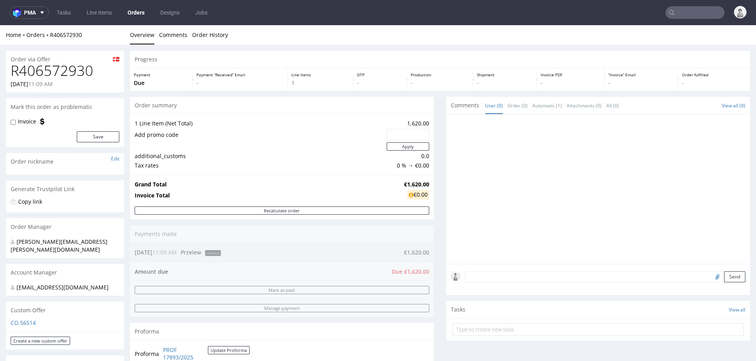
click at [71, 284] on div "[EMAIL_ADDRESS][DOMAIN_NAME]" at bounding box center [62, 288] width 103 height 8
click at [55, 242] on div "[PERSON_NAME][EMAIL_ADDRESS][PERSON_NAME][DOMAIN_NAME]" at bounding box center [62, 245] width 103 height 15
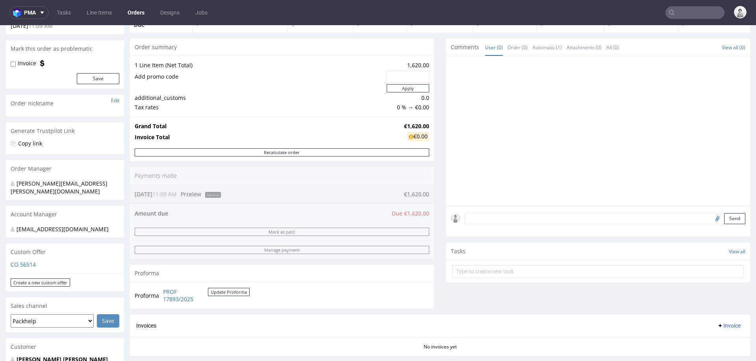
scroll to position [63, 0]
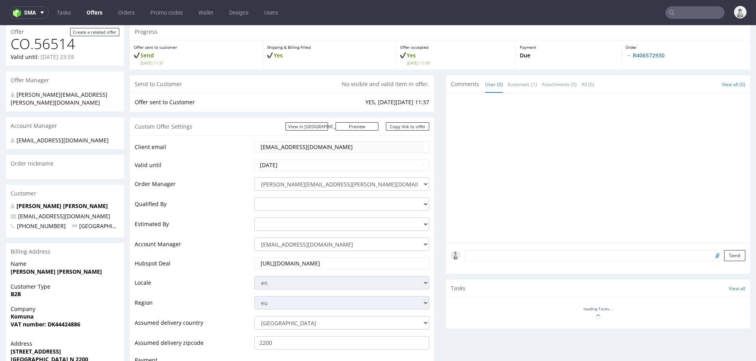
scroll to position [50, 0]
click at [371, 243] on select "jozefina.owczarek@packhelp.com adrian.margula@packhelp.com alex.lemee@packhelp.…" at bounding box center [341, 243] width 175 height 13
select select "16096794"
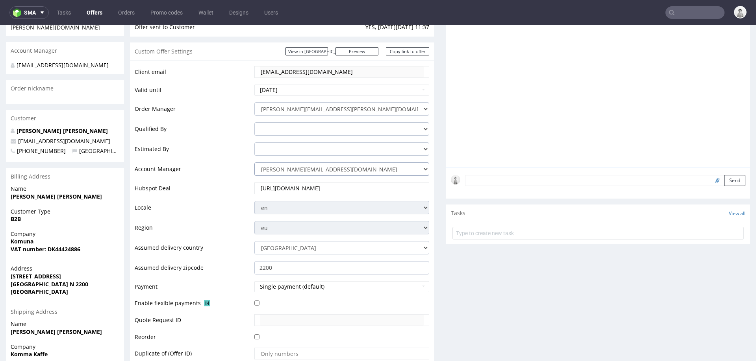
scroll to position [302, 0]
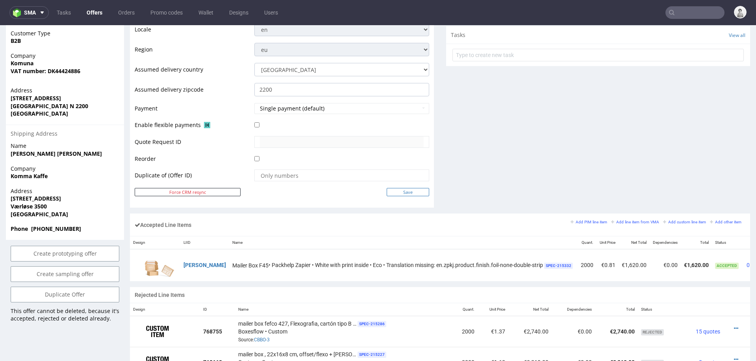
click at [412, 191] on input "Save" at bounding box center [408, 192] width 43 height 8
type input "In progress..."
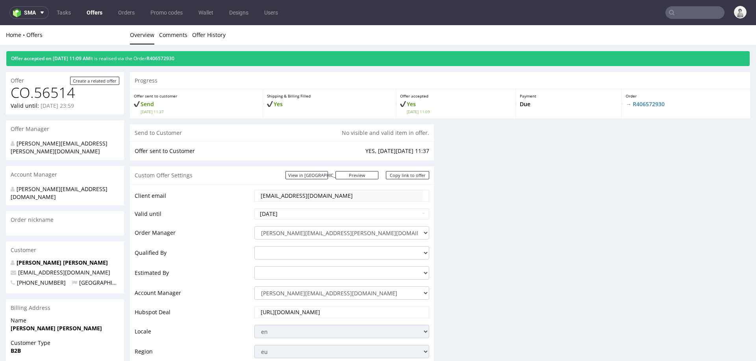
scroll to position [0, 0]
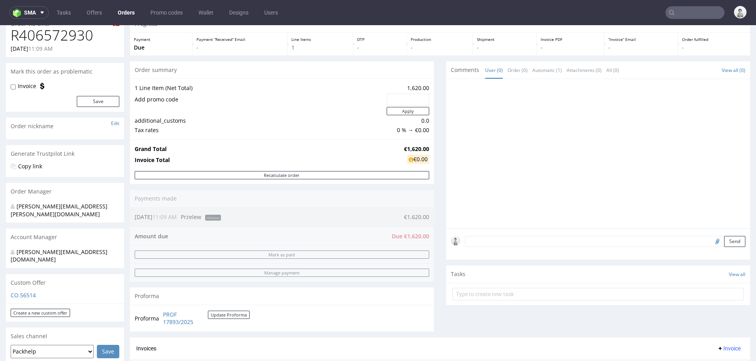
scroll to position [79, 0]
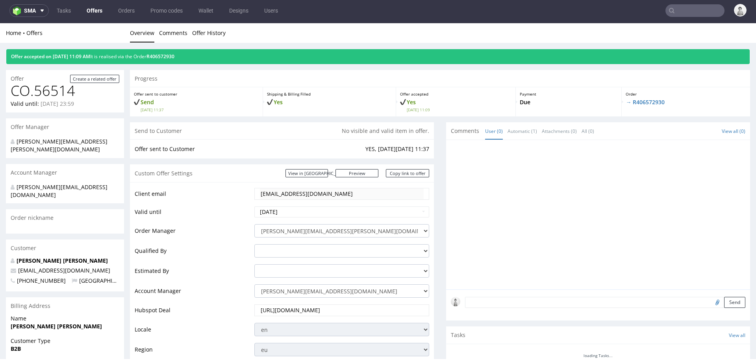
scroll to position [236, 0]
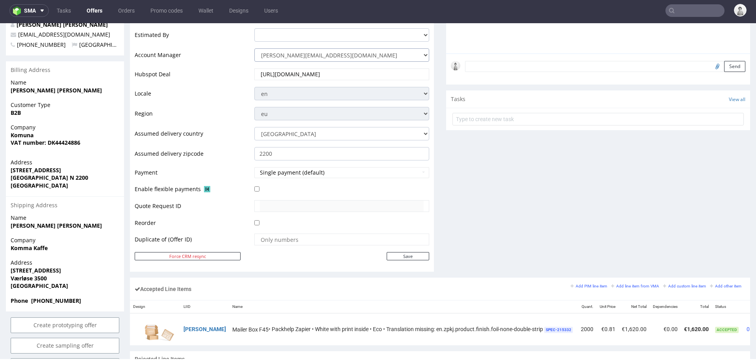
click at [315, 57] on select "magdalena.zeniuk@packhelp.com adrian.margula@packhelp.com alex.lemee@packhelp.c…" at bounding box center [341, 54] width 175 height 13
select select "19218416"
click at [391, 252] on input "Save" at bounding box center [408, 256] width 43 height 8
type input "In progress..."
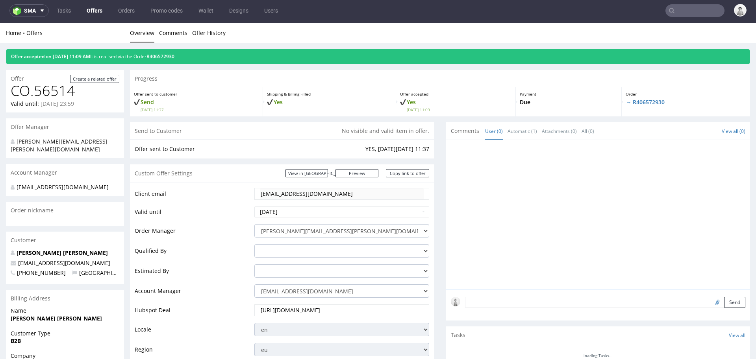
scroll to position [0, 0]
drag, startPoint x: 664, startPoint y: 102, endPoint x: 627, endPoint y: 103, distance: 37.0
click at [627, 103] on p "→ R406572930" at bounding box center [686, 102] width 120 height 8
click at [639, 175] on div at bounding box center [600, 217] width 299 height 145
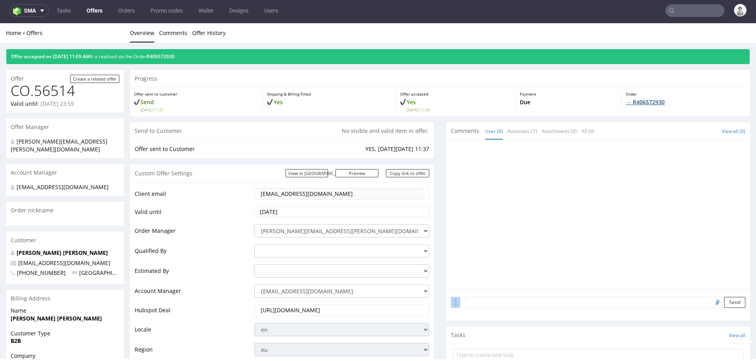
click at [639, 175] on div at bounding box center [600, 217] width 299 height 145
click at [643, 161] on div at bounding box center [600, 217] width 299 height 145
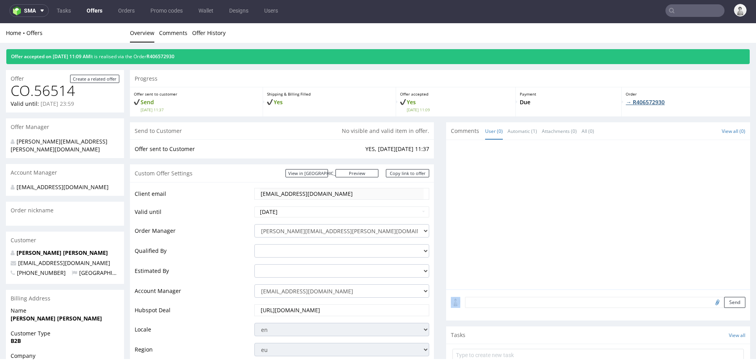
click at [643, 161] on div at bounding box center [600, 217] width 299 height 145
drag, startPoint x: 627, startPoint y: 103, endPoint x: 643, endPoint y: 159, distance: 58.6
click at [643, 159] on div at bounding box center [600, 217] width 299 height 145
drag, startPoint x: 643, startPoint y: 159, endPoint x: 624, endPoint y: 102, distance: 60.3
click at [626, 102] on p "→ R406572930" at bounding box center [686, 102] width 120 height 8
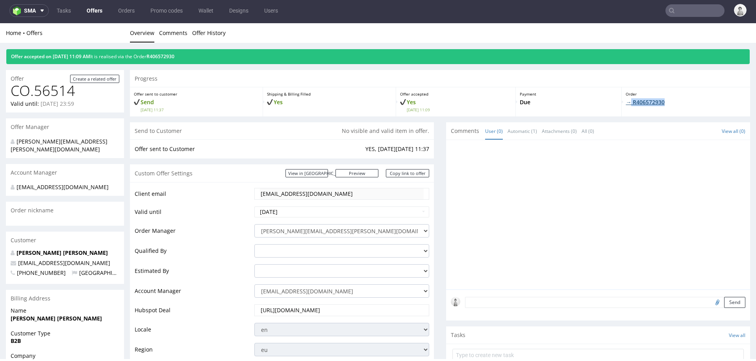
copy link "R406572930"
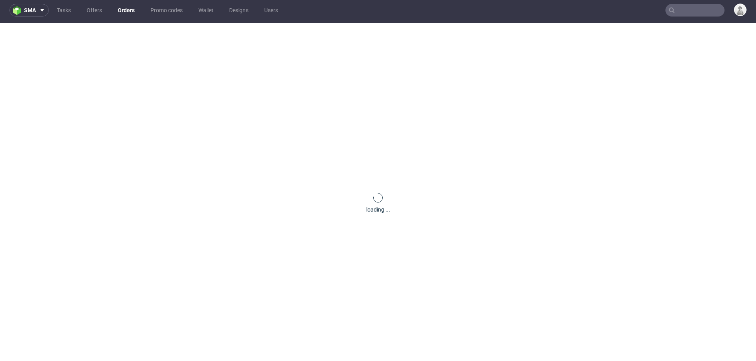
click at [652, 100] on div "loading ..." at bounding box center [378, 203] width 756 height 361
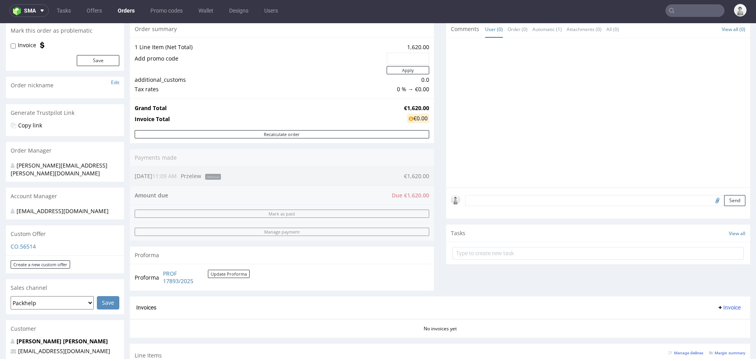
scroll to position [74, 0]
click at [172, 280] on link "PROF 17893/2025" at bounding box center [185, 278] width 45 height 15
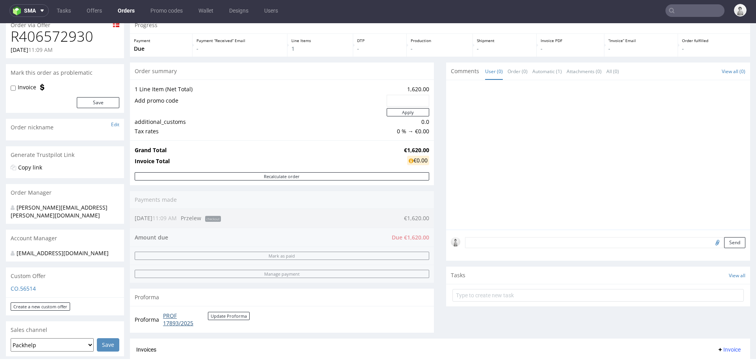
scroll to position [0, 0]
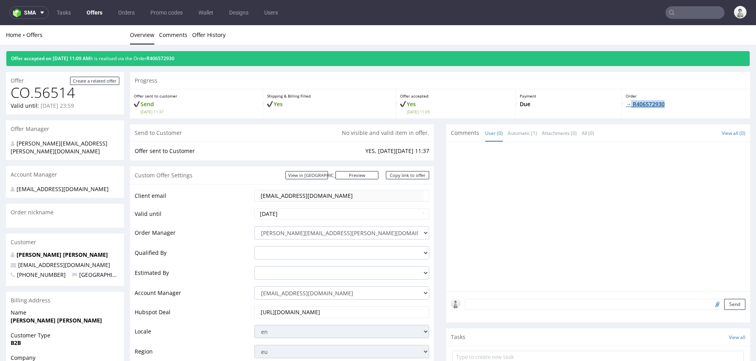
drag, startPoint x: 667, startPoint y: 104, endPoint x: 624, endPoint y: 105, distance: 43.3
click at [626, 105] on p "→ R406572930" at bounding box center [686, 104] width 120 height 8
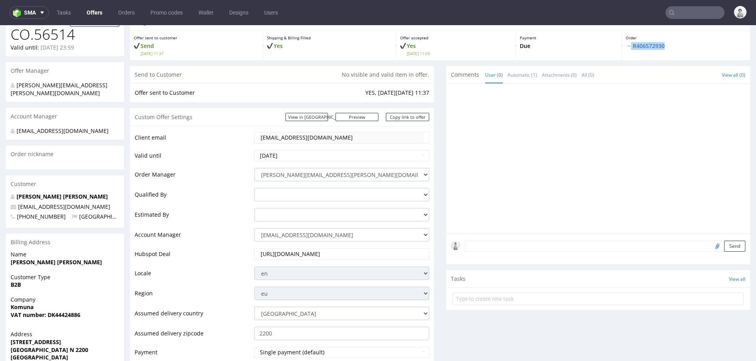
scroll to position [64, 0]
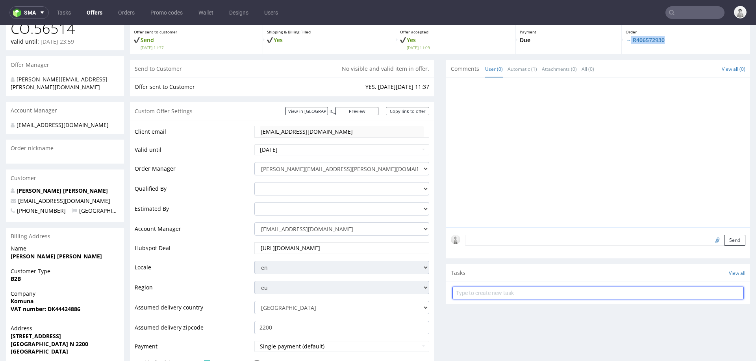
click at [506, 291] on input "text" at bounding box center [597, 293] width 291 height 13
type input "payment link"
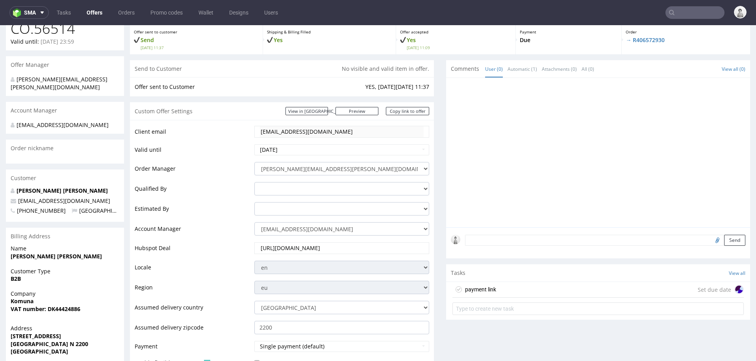
click at [497, 293] on div "payment link Set due date" at bounding box center [597, 290] width 291 height 16
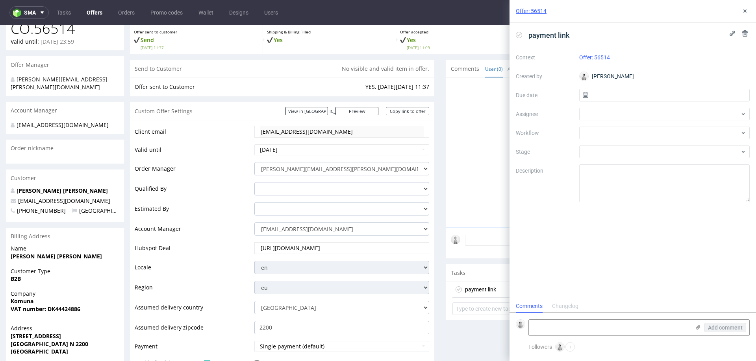
scroll to position [6, 0]
click at [621, 113] on div at bounding box center [664, 114] width 171 height 13
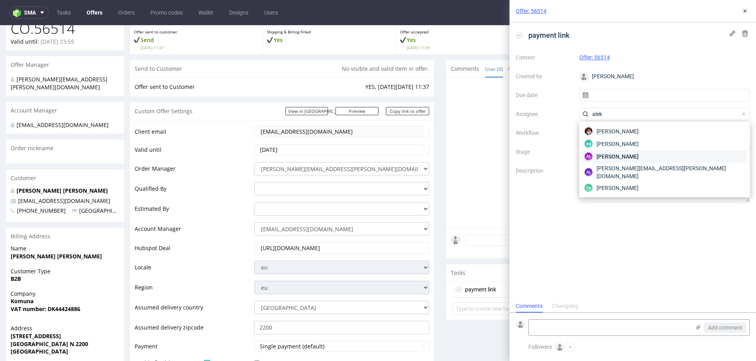
type input "alek"
click at [606, 155] on span "[PERSON_NAME]" at bounding box center [618, 157] width 42 height 8
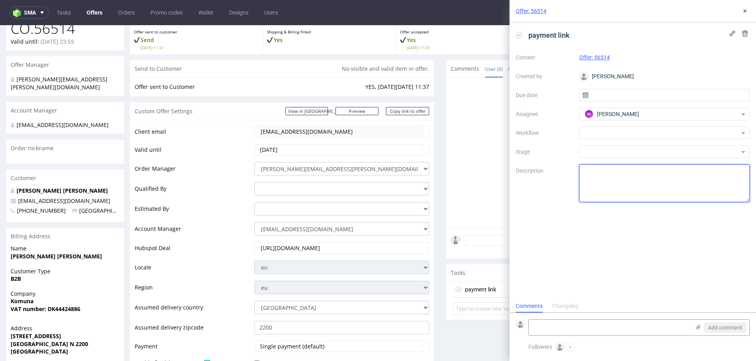
click at [600, 172] on textarea at bounding box center [664, 184] width 171 height 38
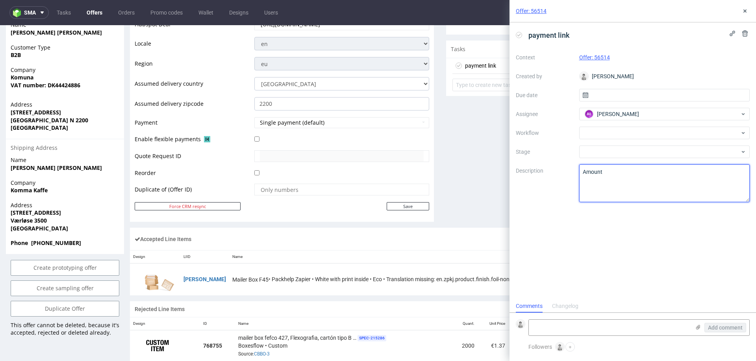
scroll to position [331, 0]
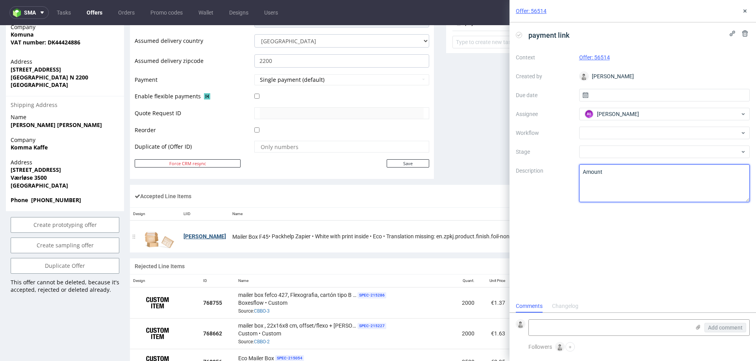
type textarea "Amount"
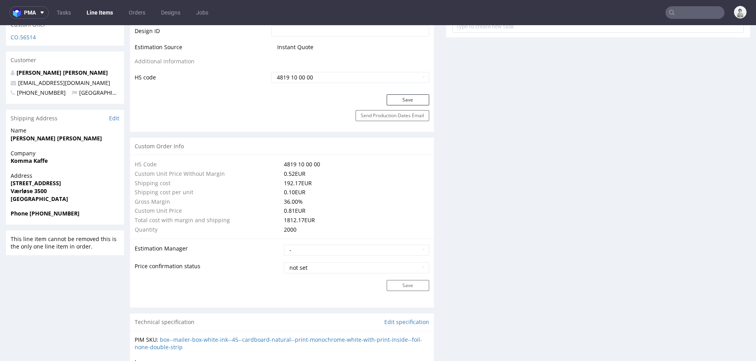
scroll to position [462, 0]
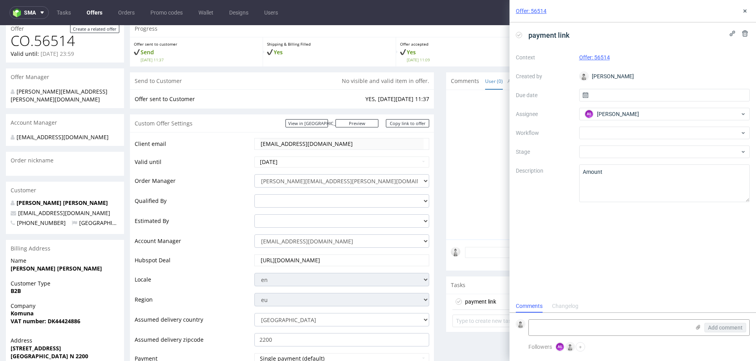
scroll to position [31, 0]
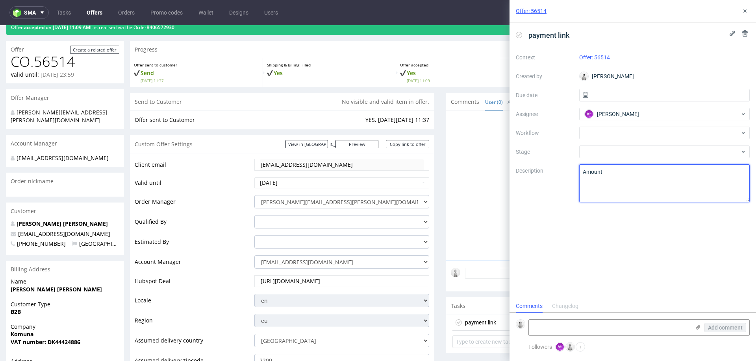
click at [620, 179] on textarea "Amount" at bounding box center [664, 184] width 171 height 38
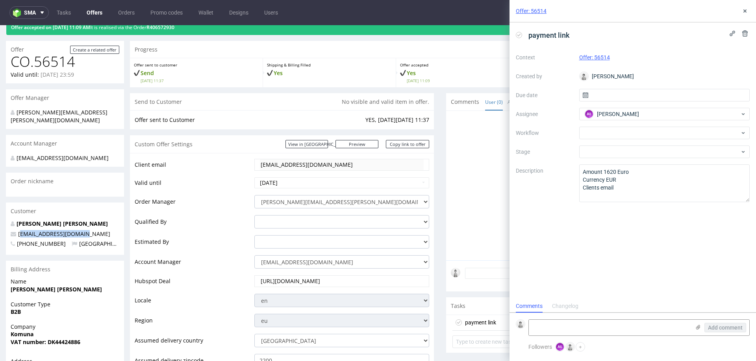
drag, startPoint x: 91, startPoint y: 227, endPoint x: 21, endPoint y: 228, distance: 70.1
click at [21, 230] on p "[EMAIL_ADDRESS][DOMAIN_NAME]" at bounding box center [65, 234] width 109 height 8
copy span "[EMAIL_ADDRESS][DOMAIN_NAME]"
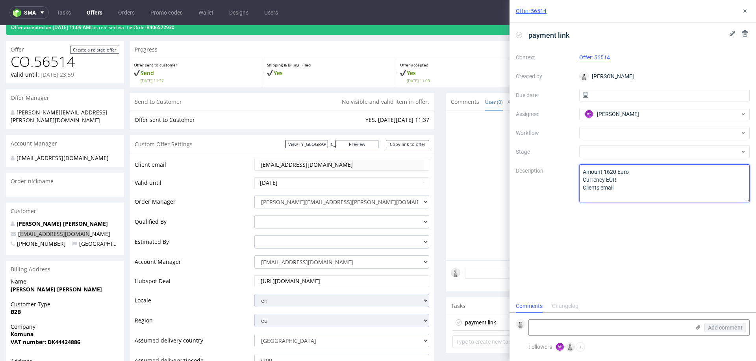
click at [627, 186] on textarea "Amount 1620 Euro Currency EUR Clients email" at bounding box center [664, 184] width 171 height 38
paste textarea "[EMAIL_ADDRESS][DOMAIN_NAME]"
click at [618, 187] on textarea "Amount 1620 Euro Currency EUR Clients email" at bounding box center [664, 184] width 171 height 38
click at [707, 184] on textarea "Amount 1620 Euro Currency EUR Clients email" at bounding box center [664, 184] width 171 height 38
type textarea "Amount 1620 Euro Currency EUR Clients email : [EMAIL_ADDRESS][DOMAIN_NAME]"
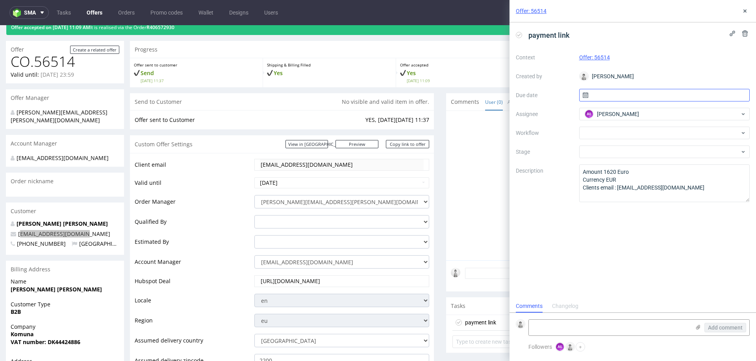
click at [652, 94] on input "text" at bounding box center [664, 95] width 171 height 13
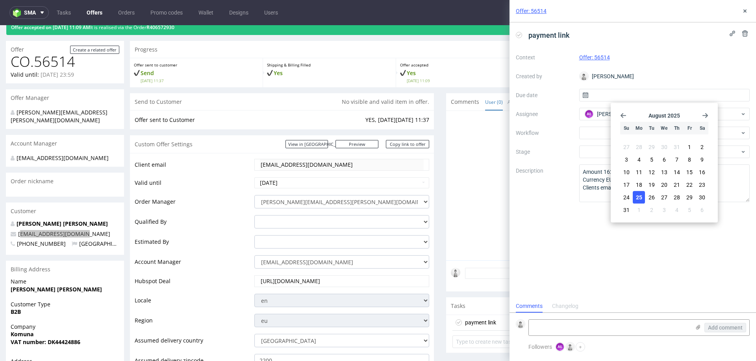
click at [638, 192] on button "25" at bounding box center [639, 197] width 12 height 13
type input "[DATE]"
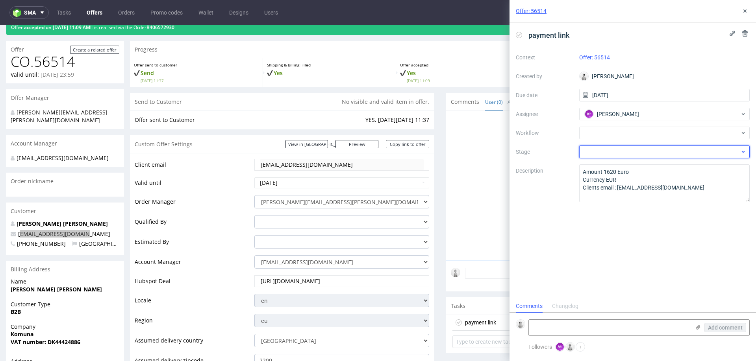
click at [597, 149] on div at bounding box center [664, 152] width 171 height 13
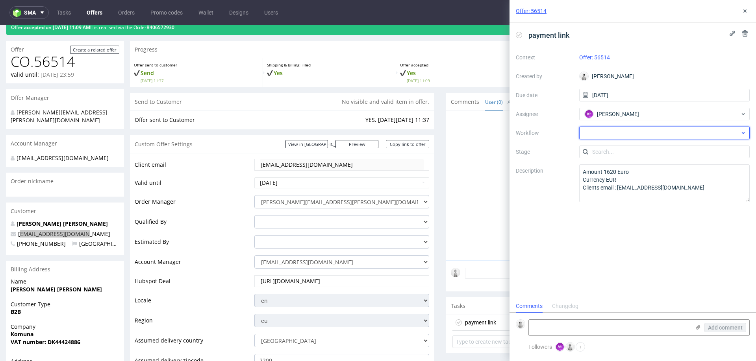
click at [601, 127] on div at bounding box center [664, 133] width 171 height 13
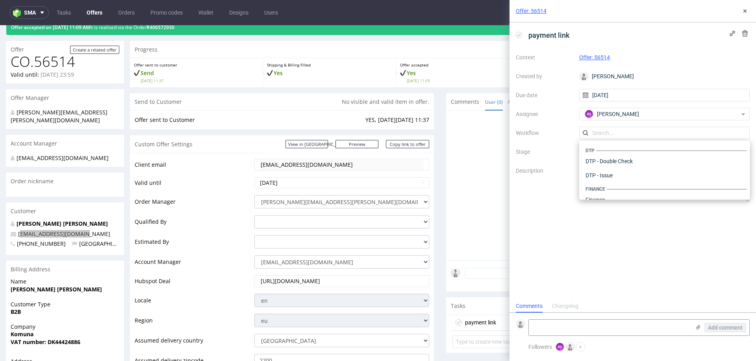
scroll to position [484, 0]
click at [576, 207] on div "payment link Context Offer: 56514 Created by Dudek Mariola Due date 25/08/2025 …" at bounding box center [633, 161] width 246 height 278
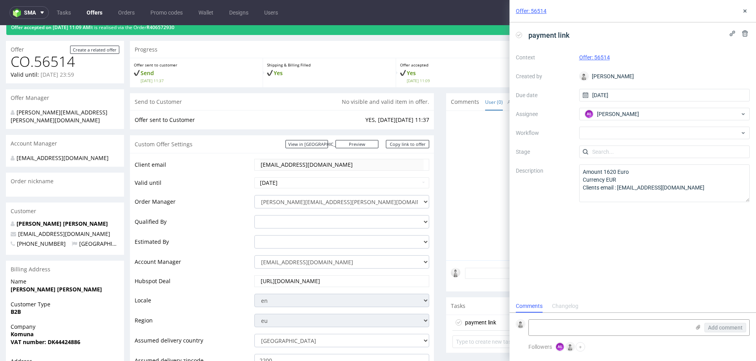
click at [476, 200] on div at bounding box center [600, 188] width 299 height 145
click at [742, 13] on icon at bounding box center [745, 11] width 6 height 6
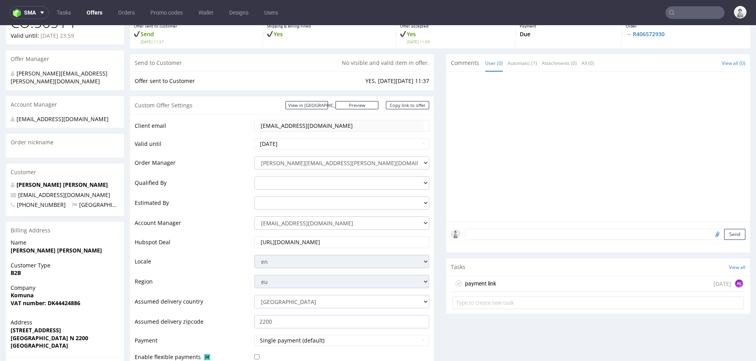
scroll to position [71, 0]
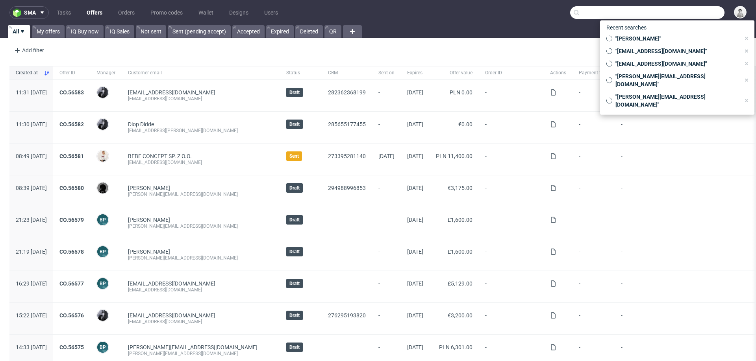
click at [695, 13] on input "text" at bounding box center [647, 12] width 154 height 13
paste input "[EMAIL_ADDRESS][DOMAIN_NAME]"
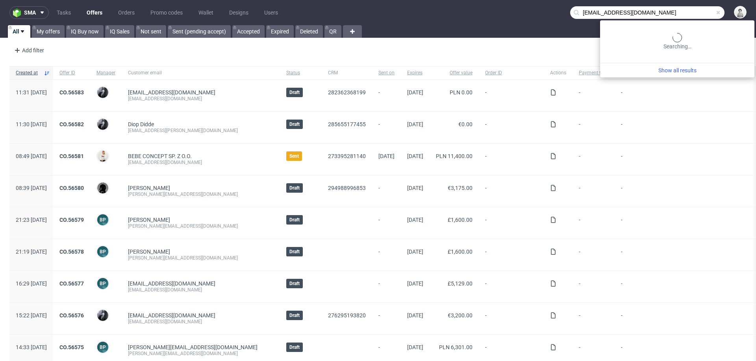
type input "[EMAIL_ADDRESS][DOMAIN_NAME]"
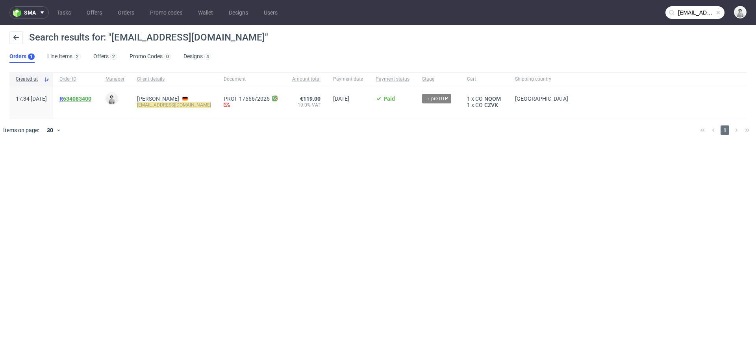
click at [91, 97] on link "634083400" at bounding box center [77, 99] width 28 height 6
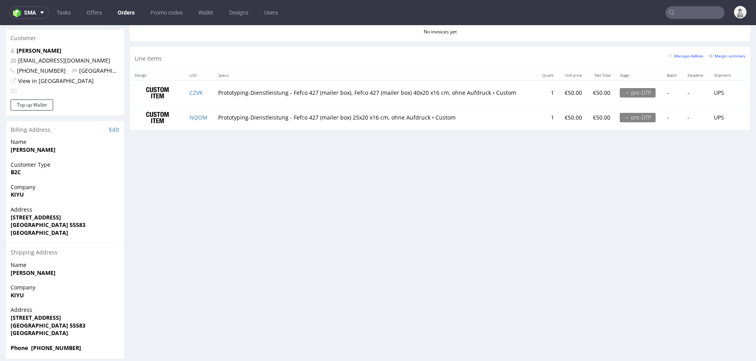
scroll to position [2, 0]
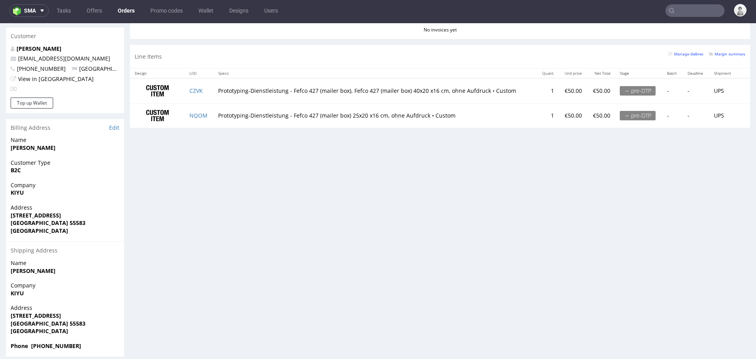
click at [23, 269] on div "Name [PERSON_NAME]" at bounding box center [65, 270] width 118 height 22
click at [23, 269] on div "Name Kiziltoprak Abdullah" at bounding box center [65, 270] width 118 height 22
click at [28, 267] on span "Kiziltoprak Abdullah" at bounding box center [65, 271] width 109 height 8
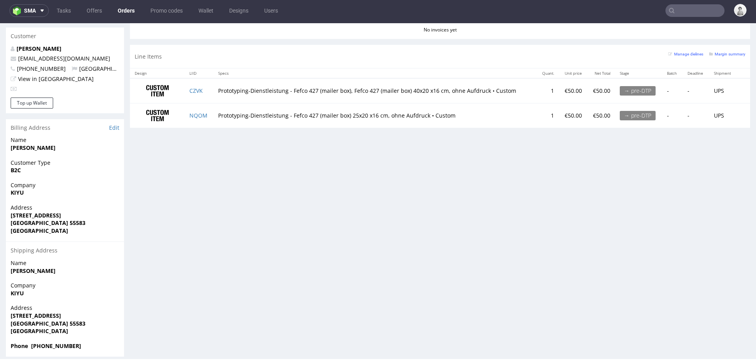
click at [38, 267] on strong "Kiziltoprak Abdullah" at bounding box center [33, 270] width 45 height 7
click at [48, 267] on strong "Kiziltoprak Abdullah" at bounding box center [33, 270] width 45 height 7
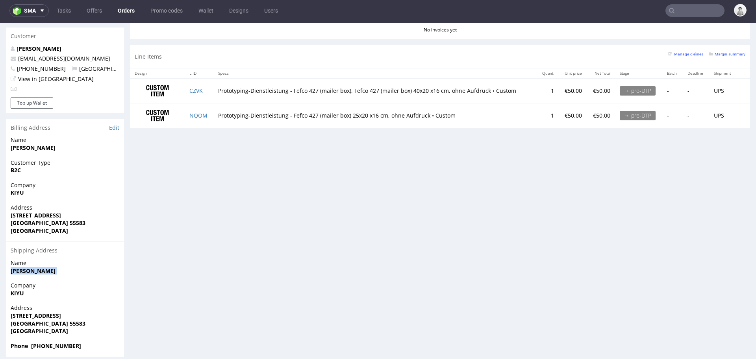
copy strong "Kiziltoprak Abdullah"
click at [45, 312] on strong "Berlinerstraße 1" at bounding box center [36, 315] width 50 height 7
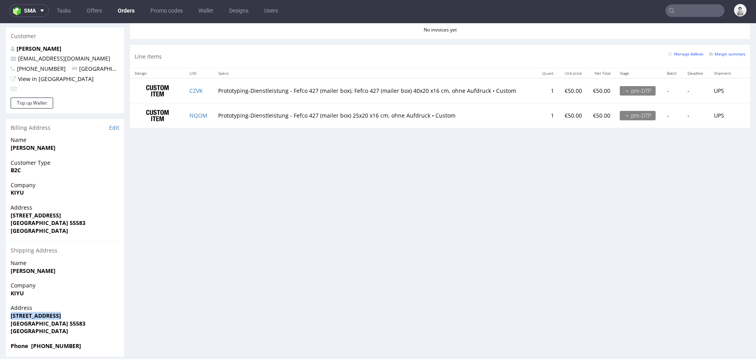
copy strong "Berlinerstraße 1"
click at [53, 320] on strong "Bad Kreuznach 55583" at bounding box center [48, 323] width 75 height 7
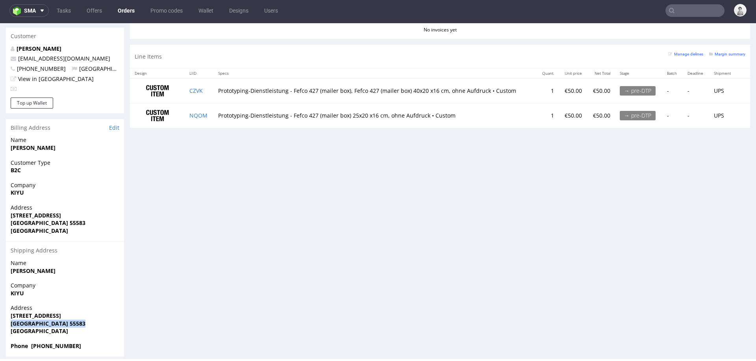
copy strong "Bad Kreuznach 55583"
drag, startPoint x: 83, startPoint y: 339, endPoint x: 31, endPoint y: 339, distance: 52.0
click at [31, 343] on span "Phone +4915153557956" at bounding box center [65, 347] width 109 height 8
copy strong "+4915153557956"
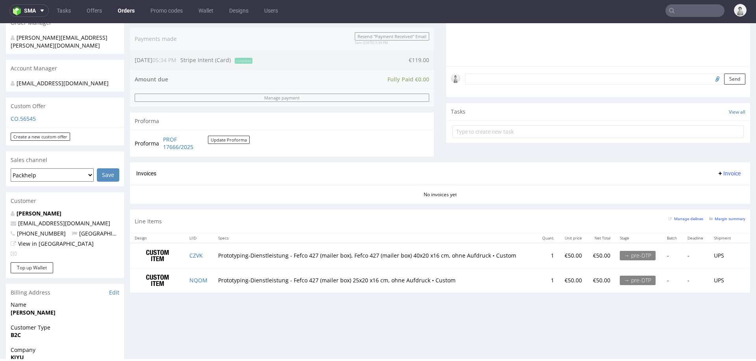
scroll to position [205, 0]
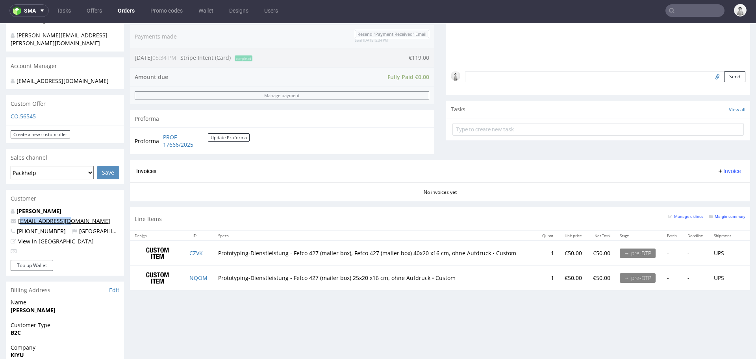
drag, startPoint x: 70, startPoint y: 215, endPoint x: 19, endPoint y: 216, distance: 50.4
click at [19, 217] on p "info@kiyustore.de" at bounding box center [65, 221] width 109 height 8
copy link "nfo@kiyustore.de"
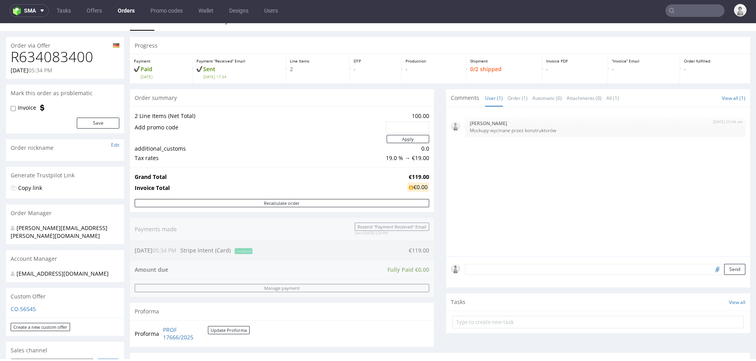
scroll to position [11, 0]
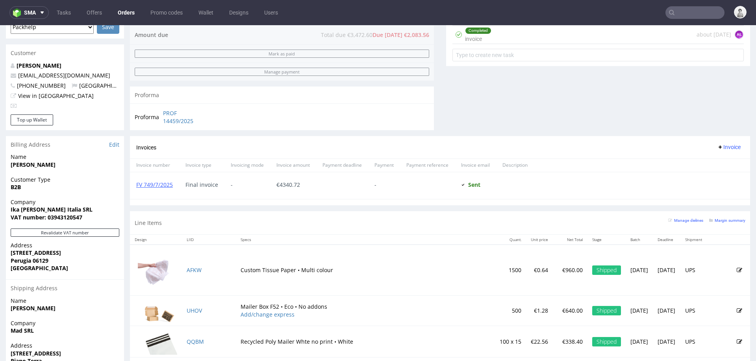
scroll to position [157, 0]
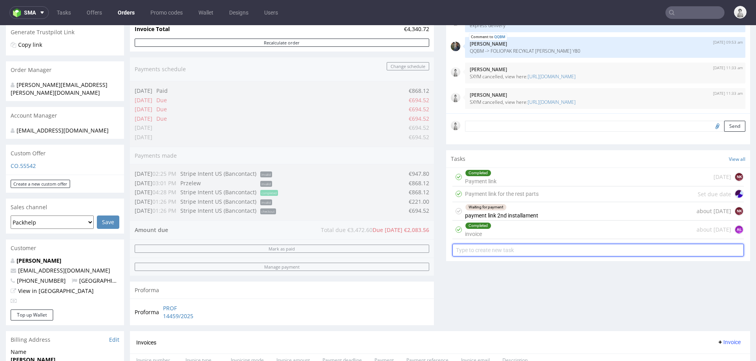
click at [469, 247] on input "text" at bounding box center [597, 250] width 291 height 13
type input "p"
type input "payment link"
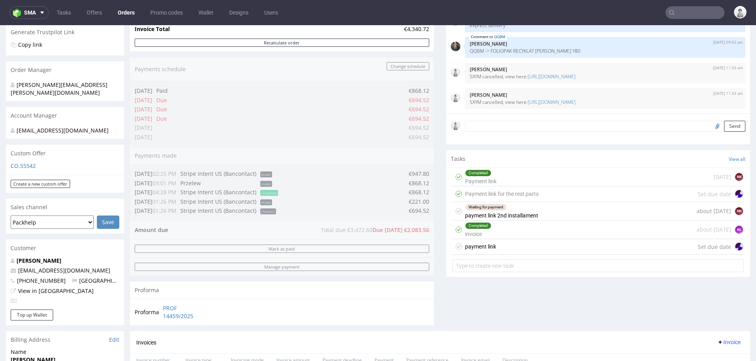
click at [476, 248] on div "payment link" at bounding box center [480, 246] width 31 height 9
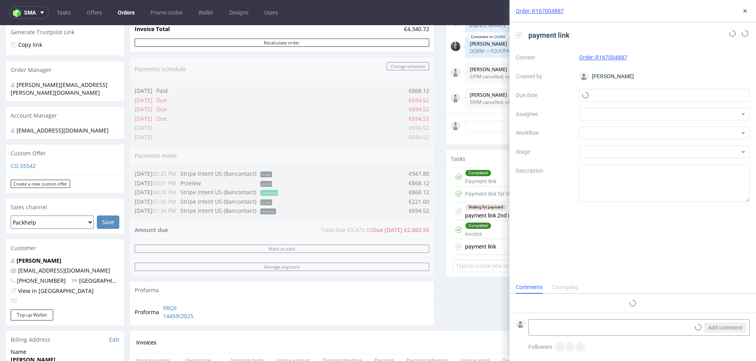
scroll to position [6, 0]
click at [613, 93] on input "text" at bounding box center [664, 95] width 171 height 13
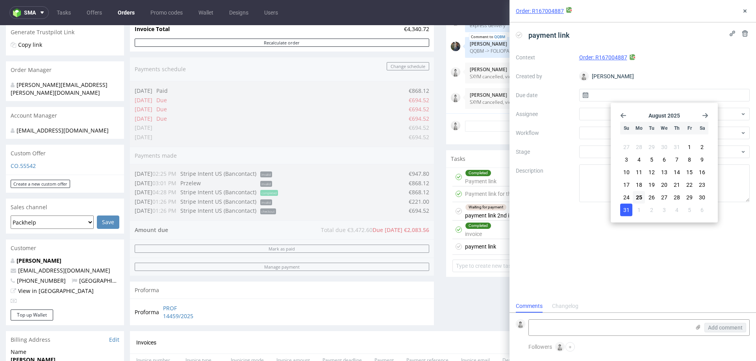
click at [626, 208] on span "31" at bounding box center [626, 210] width 6 height 8
type input "[DATE]"
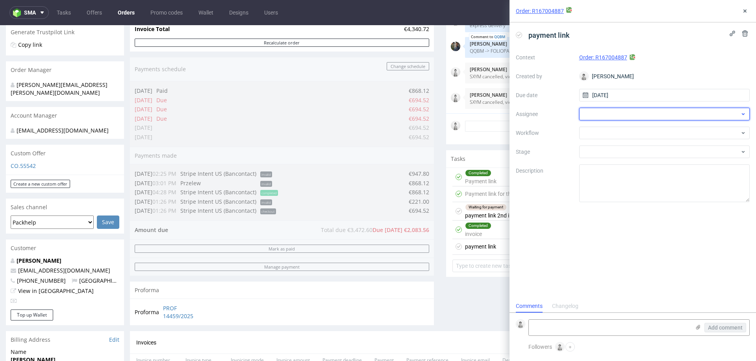
click at [613, 110] on div at bounding box center [664, 114] width 171 height 13
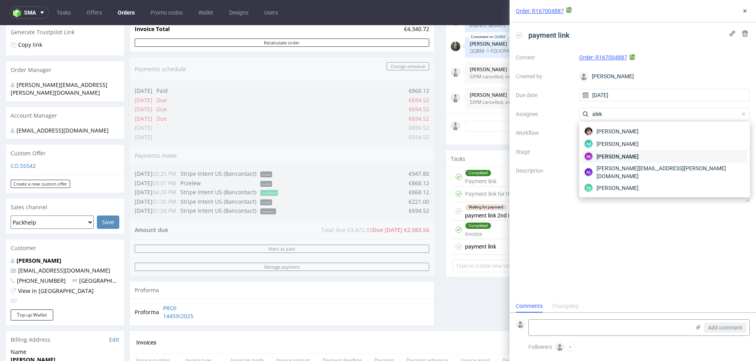
type input "alek"
click at [618, 159] on span "[PERSON_NAME]" at bounding box center [618, 157] width 42 height 8
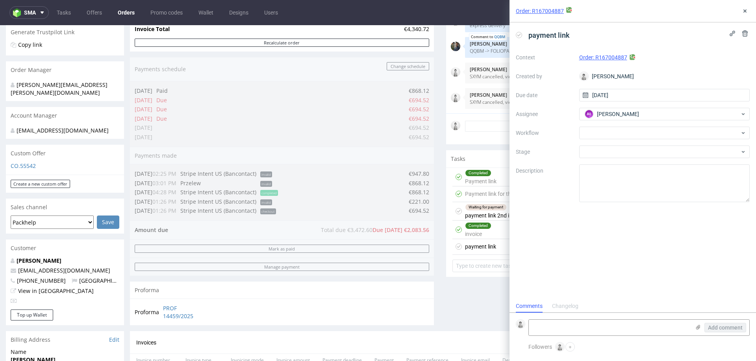
scroll to position [170, 0]
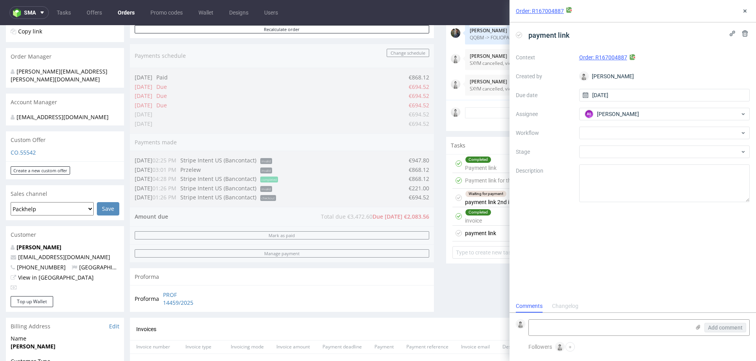
click at [471, 167] on div "Completed Payment link" at bounding box center [481, 164] width 32 height 18
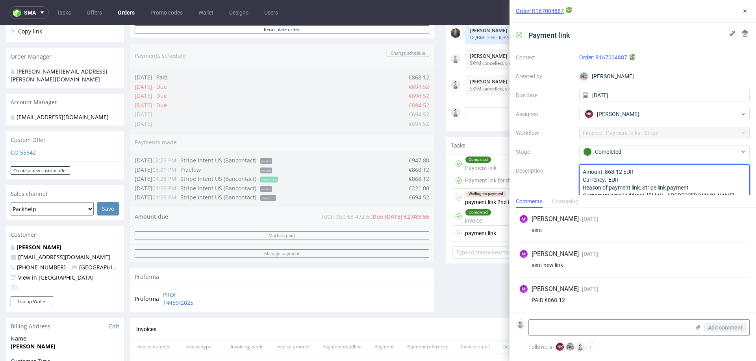
click at [602, 179] on textarea "Amount: 868.12 EUR Currency: EUR Reason of payment link: Stripe link payment Cu…" at bounding box center [664, 184] width 171 height 38
click at [742, 12] on icon at bounding box center [745, 11] width 6 height 6
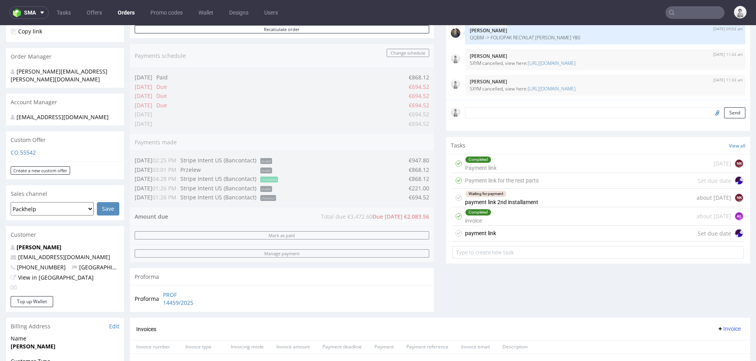
click at [487, 235] on div "payment link" at bounding box center [480, 233] width 31 height 9
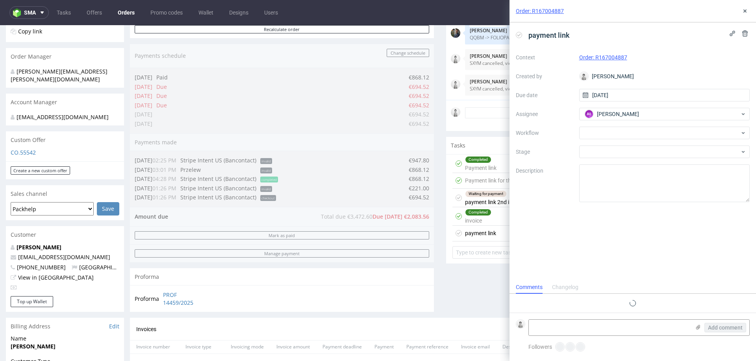
scroll to position [6, 0]
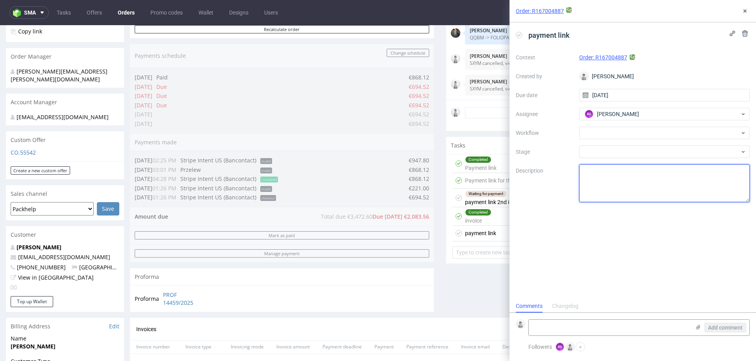
click at [601, 183] on textarea at bounding box center [664, 184] width 171 height 38
paste textarea "Amount: 868.12 EUR Currency: EUR Reason of payment link: Stripe link payment Cu…"
drag, startPoint x: 605, startPoint y: 171, endPoint x: 649, endPoint y: 171, distance: 44.1
click at [649, 171] on textarea "Amount: 868.12 EUR Currency: EUR Reason of payment link: Stripe link payment Cu…" at bounding box center [664, 184] width 171 height 38
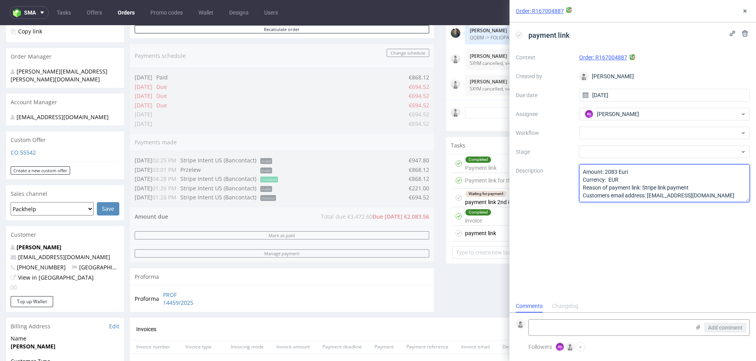
type textarea "Amount: 2083 Euri Currency: EUR Reason of payment link: Stripe link payment Cus…"
click at [541, 239] on div "payment link Context Order: R167004887 Created by [PERSON_NAME] Due date [DATE]…" at bounding box center [633, 161] width 246 height 278
click at [744, 9] on use at bounding box center [744, 10] width 3 height 3
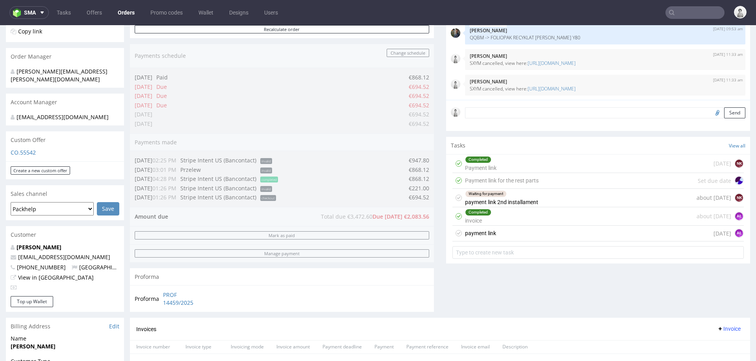
click at [735, 230] on figcaption "AŁ" at bounding box center [739, 234] width 8 height 8
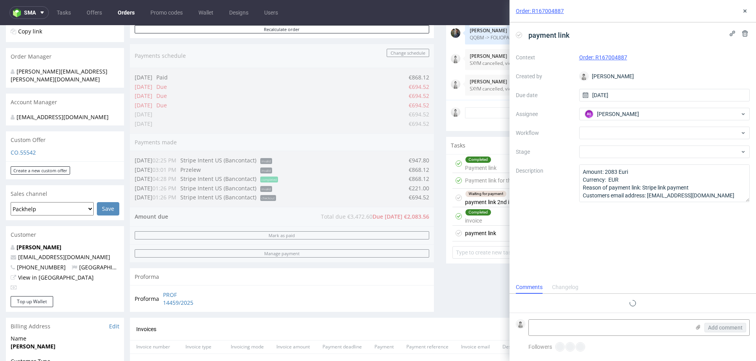
scroll to position [6, 0]
click at [613, 95] on input "[DATE]" at bounding box center [664, 95] width 171 height 13
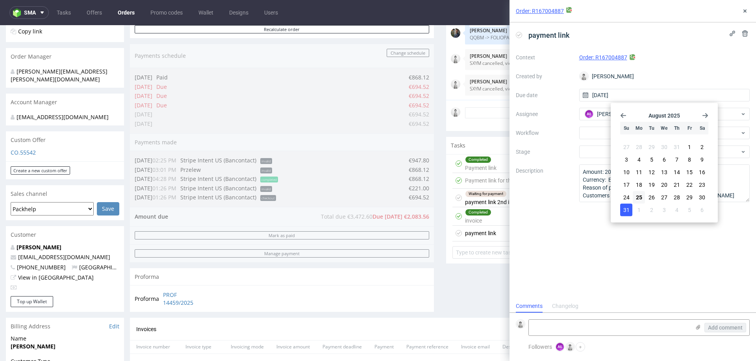
click at [639, 195] on span "25" at bounding box center [639, 198] width 6 height 8
type input "[DATE]"
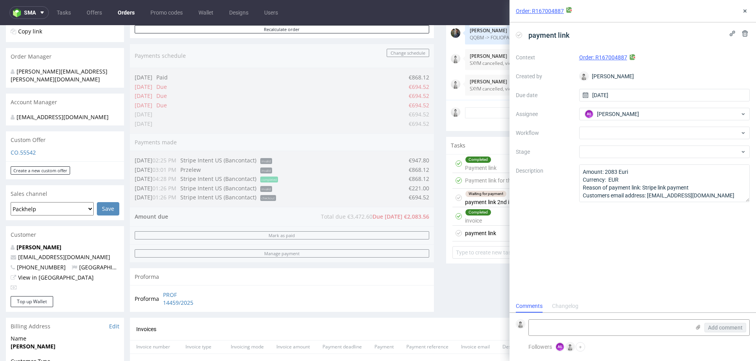
click at [599, 243] on div "payment link Context Order: R167004887 Created by [PERSON_NAME] Due date [DATE]…" at bounding box center [633, 161] width 246 height 278
click at [744, 10] on use at bounding box center [744, 10] width 3 height 3
